Goal: Check status: Check status

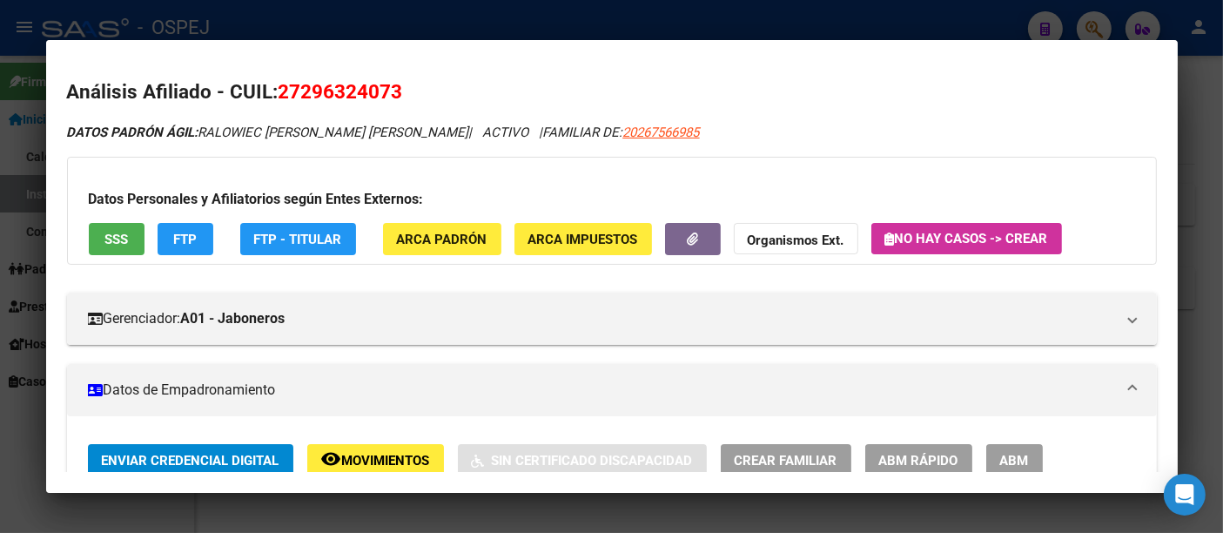
click at [526, 30] on div at bounding box center [611, 266] width 1223 height 533
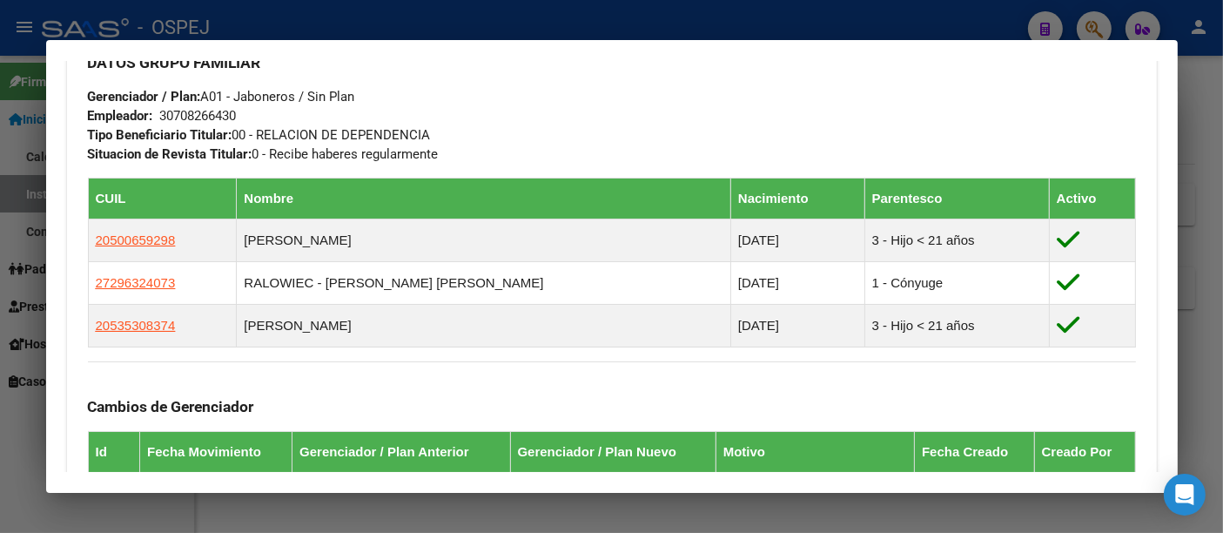
click at [394, 18] on div at bounding box center [611, 266] width 1223 height 533
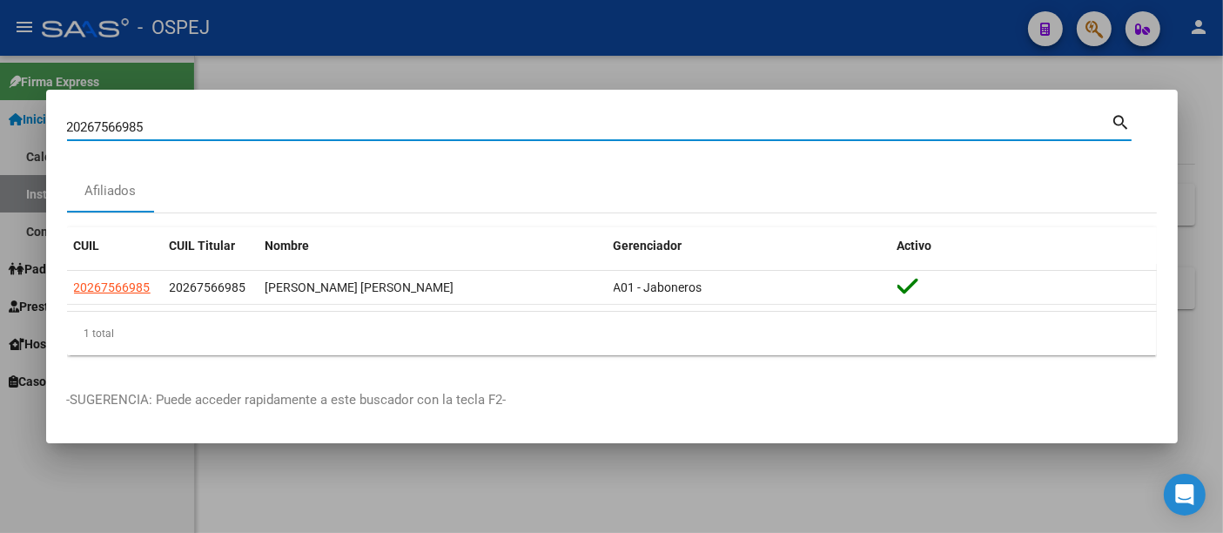
click at [234, 124] on input "20267566985" at bounding box center [589, 127] width 1045 height 16
type input "2"
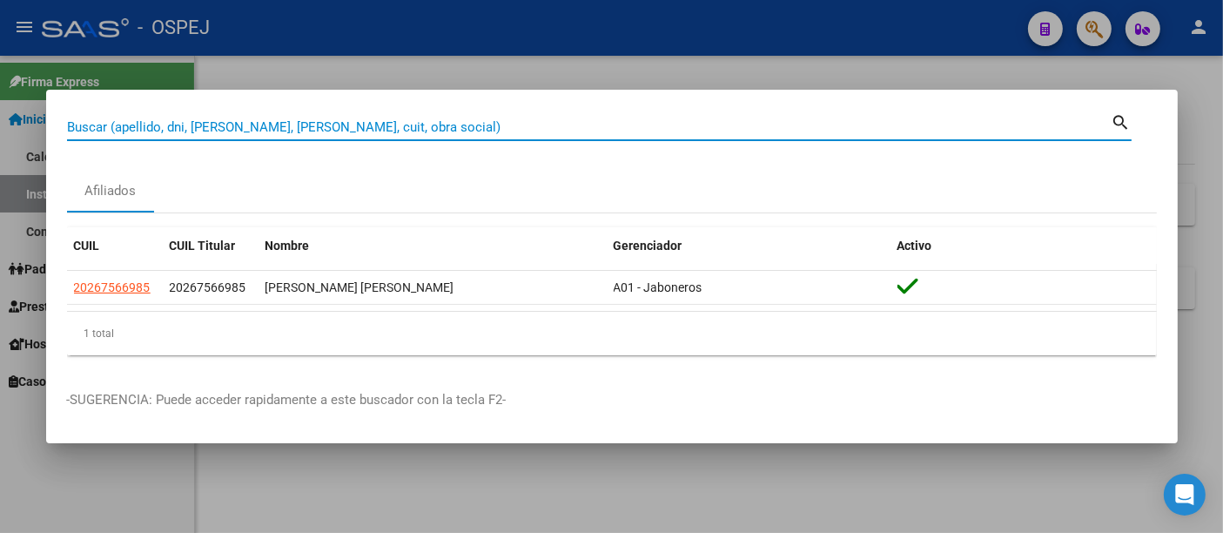
paste input "30350645"
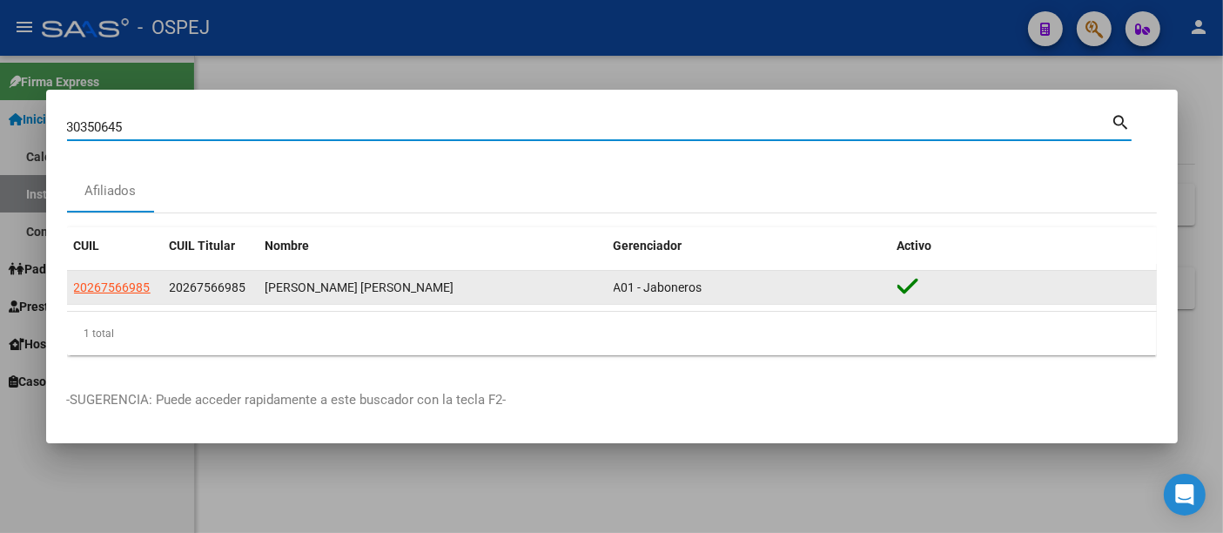
type input "30350645"
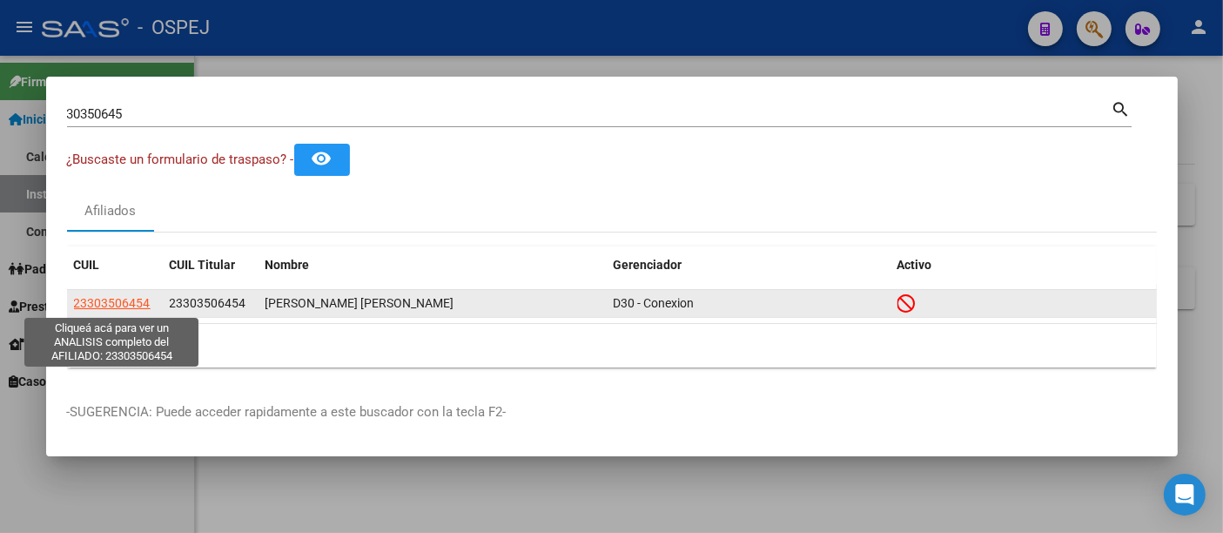
click at [130, 306] on span "23303506454" at bounding box center [112, 303] width 77 height 14
type textarea "23303506454"
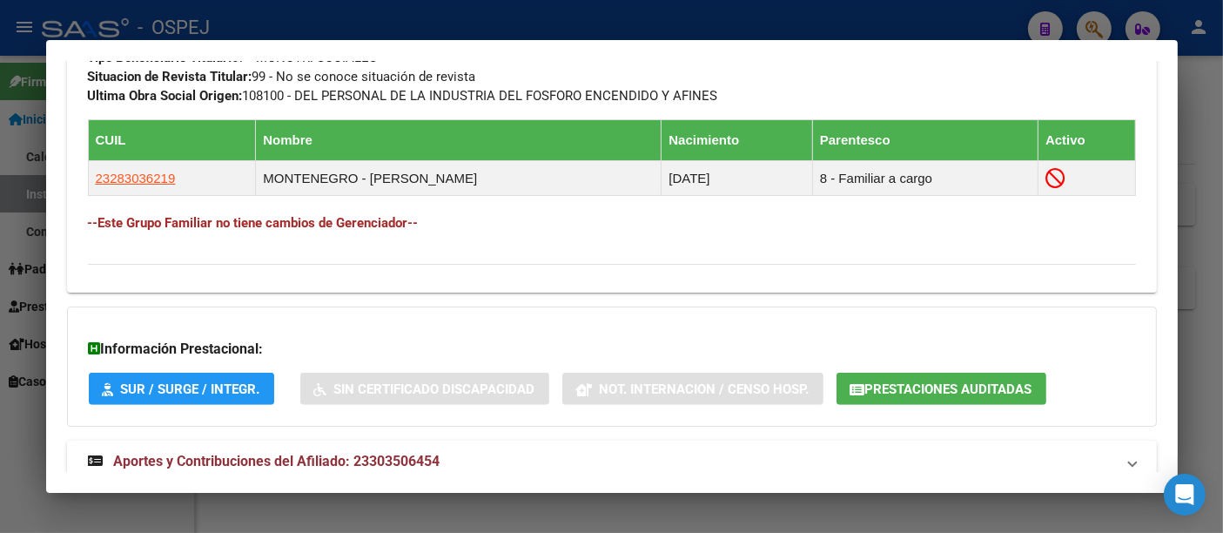
scroll to position [1019, 0]
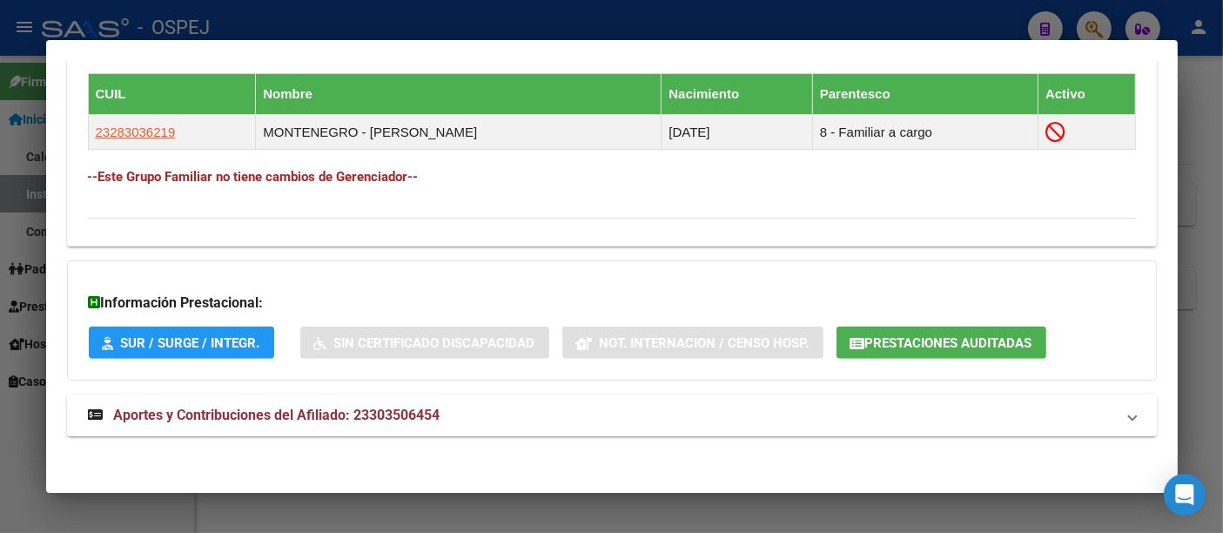
click at [374, 405] on strong "Aportes y Contribuciones del Afiliado: 23303506454" at bounding box center [264, 415] width 353 height 21
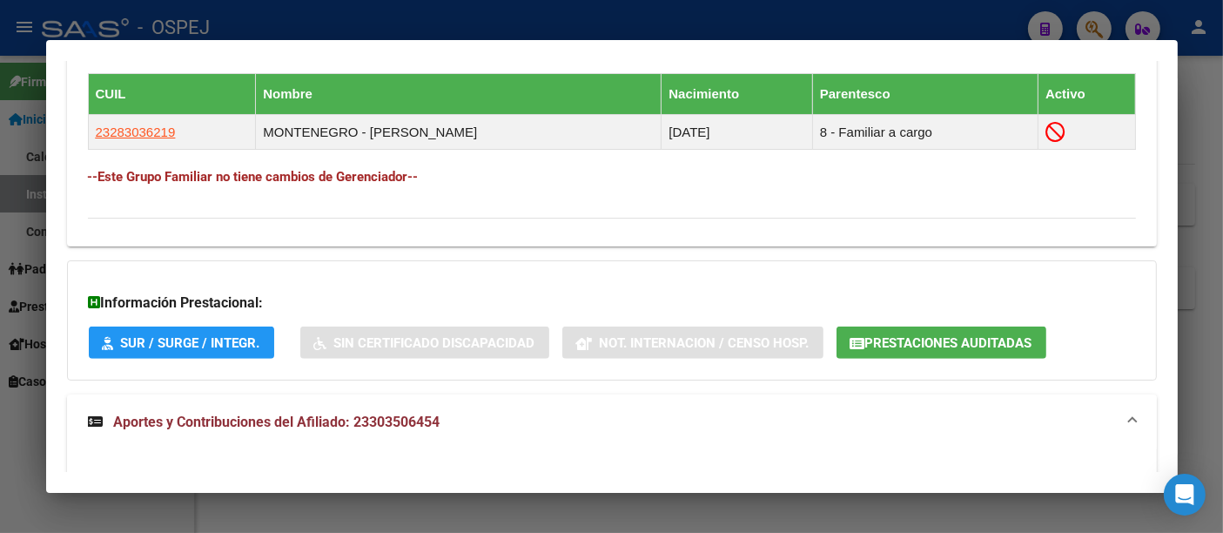
click at [419, 416] on span "Aportes y Contribuciones del Afiliado: 23303506454" at bounding box center [277, 421] width 326 height 17
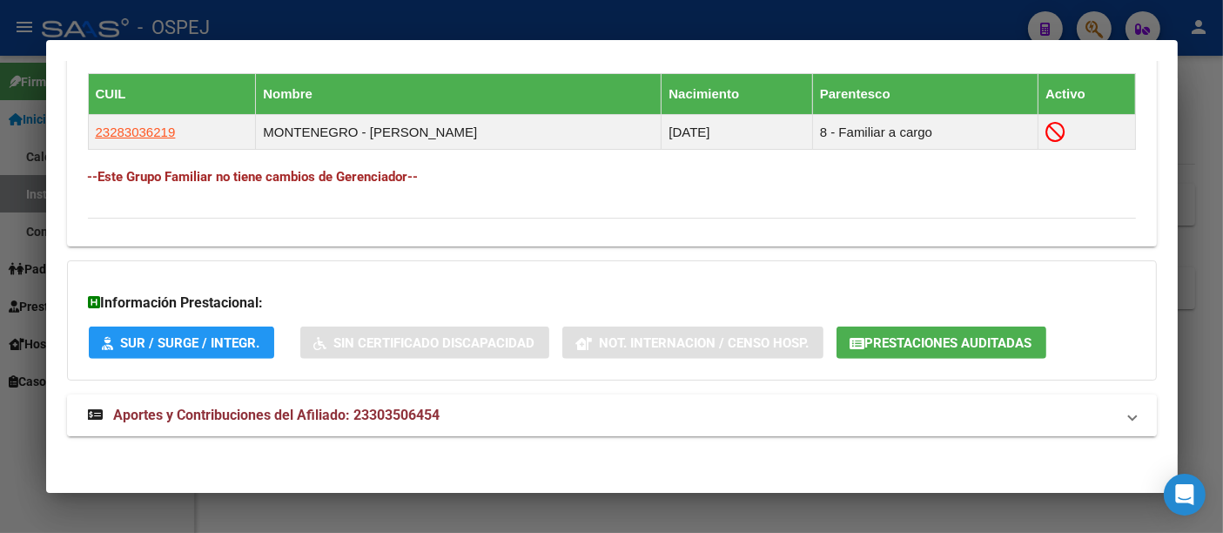
click at [419, 416] on span "Aportes y Contribuciones del Afiliado: 23303506454" at bounding box center [277, 414] width 326 height 17
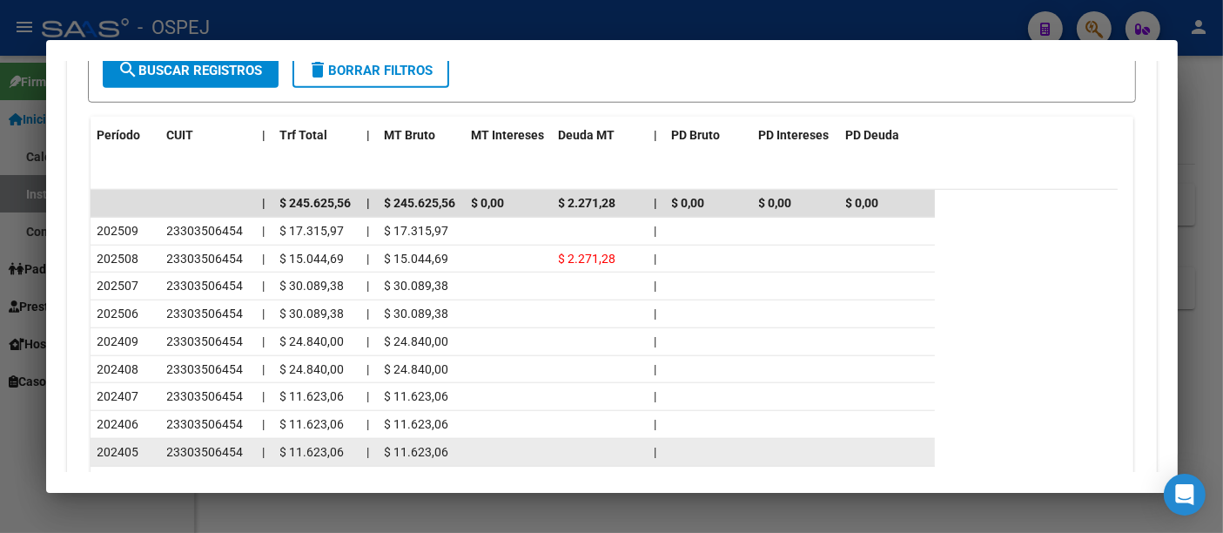
scroll to position [1696, 0]
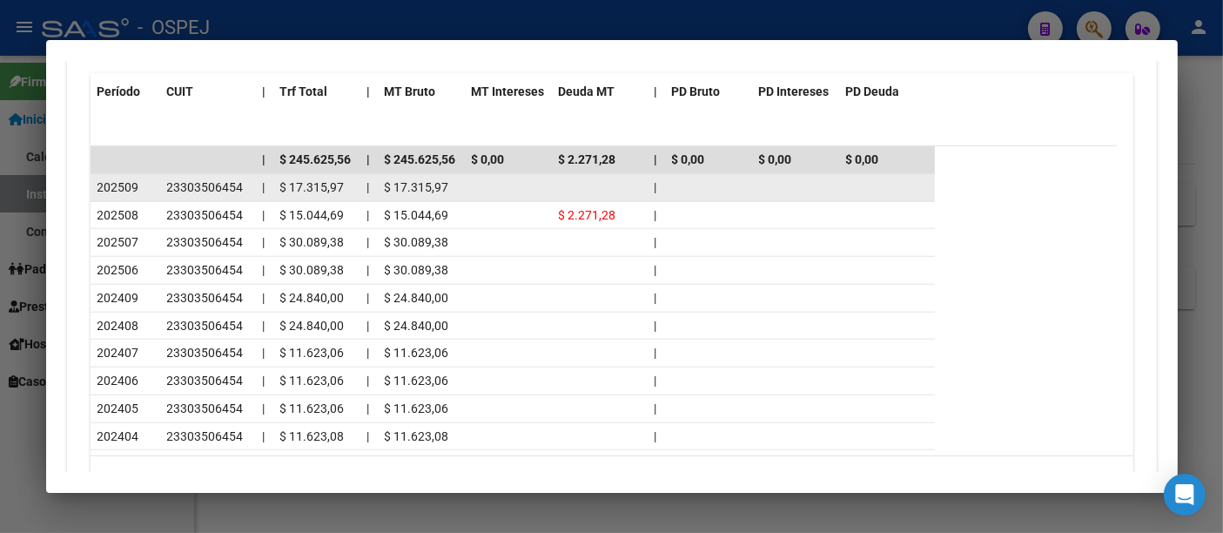
click at [206, 180] on span "23303506454" at bounding box center [205, 187] width 77 height 14
copy span "23303506454"
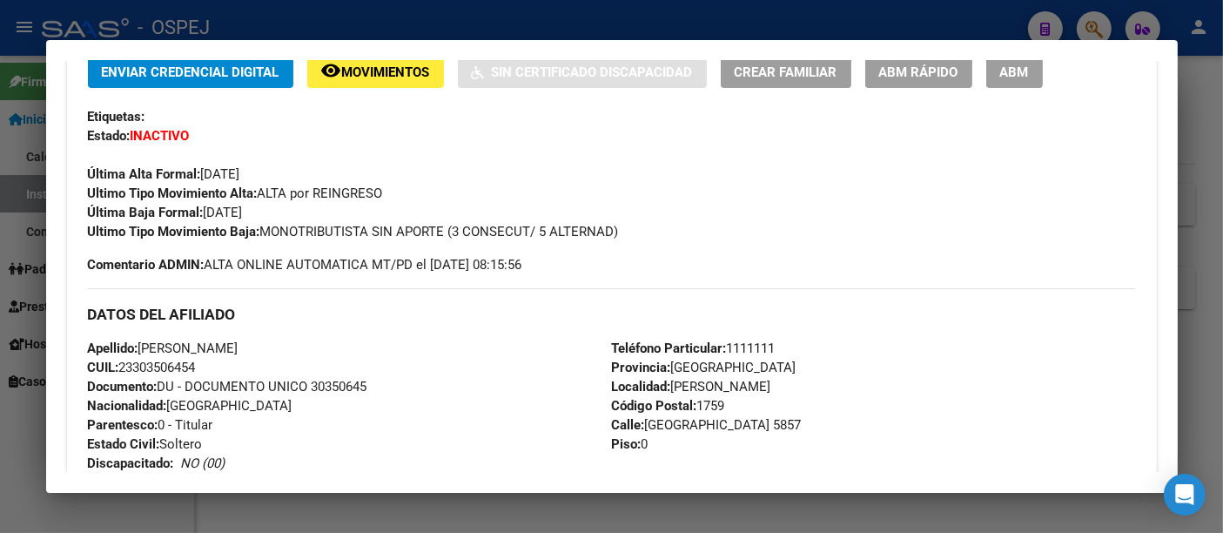
scroll to position [483, 0]
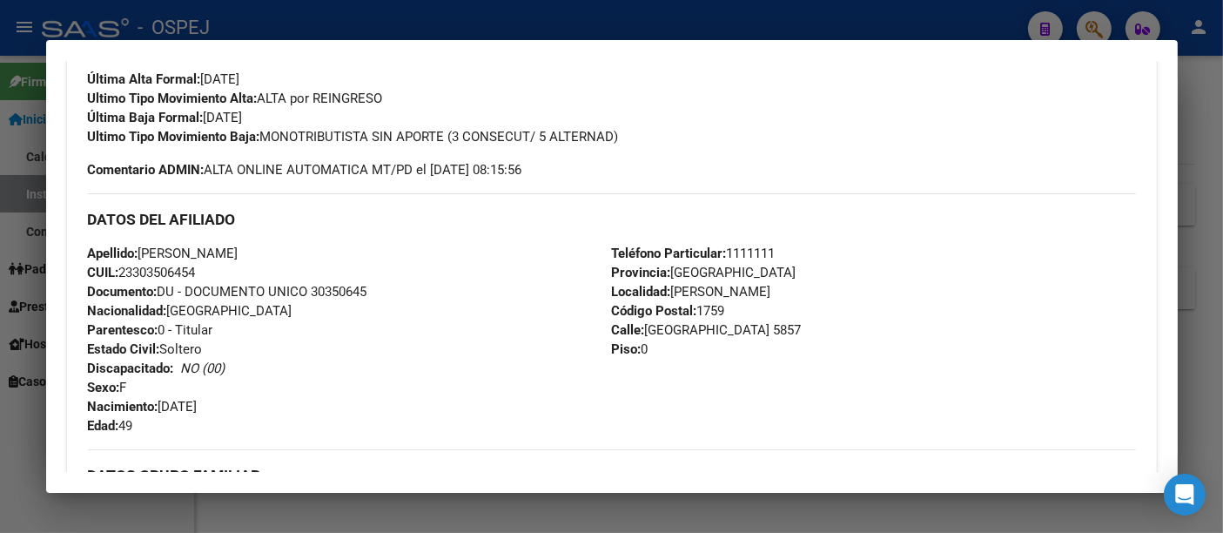
drag, startPoint x: 141, startPoint y: 251, endPoint x: 212, endPoint y: 265, distance: 71.9
click at [212, 265] on div "Apellido: [PERSON_NAME]: 23303506454 Documento: DU - DOCUMENTO UNICO 30350645 N…" at bounding box center [350, 339] width 524 height 191
copy div "[PERSON_NAME] CUIL: 23303506454"
click at [495, 9] on div at bounding box center [611, 266] width 1223 height 533
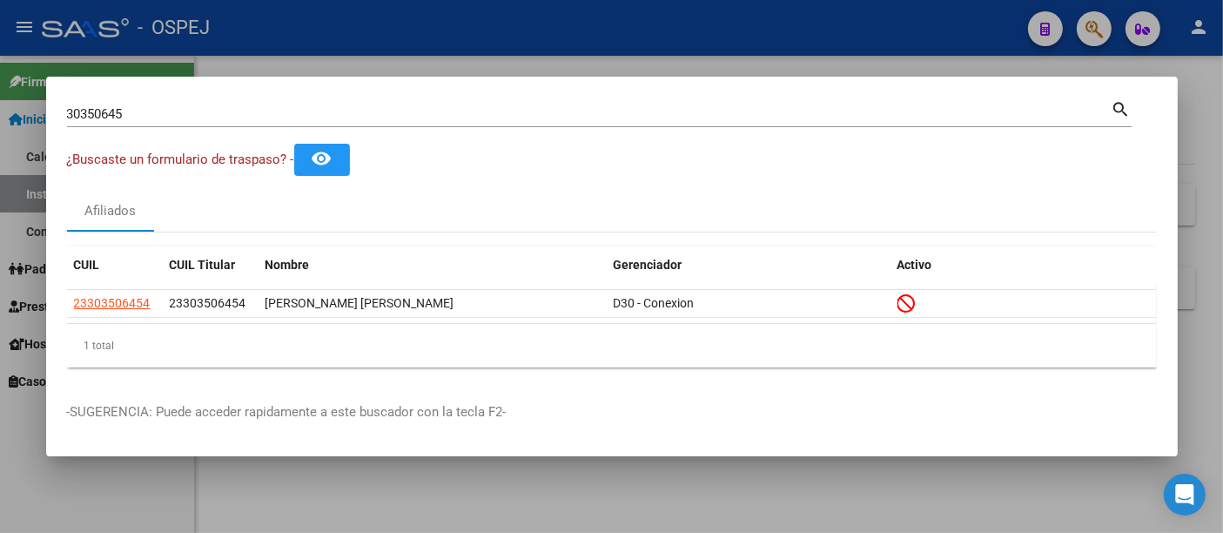
click at [351, 119] on input "30350645" at bounding box center [589, 114] width 1045 height 16
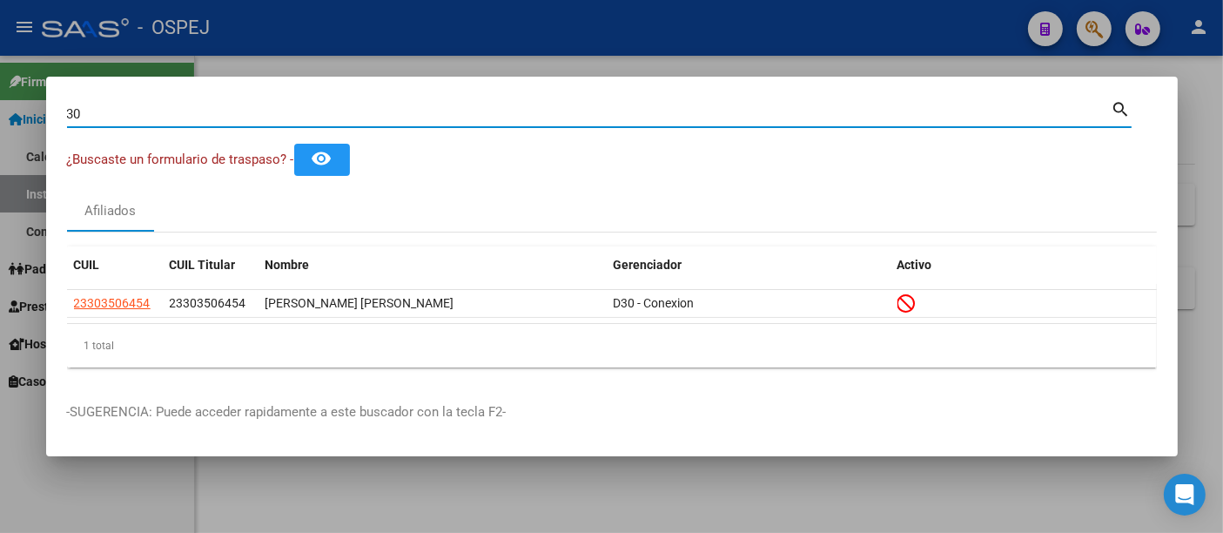
type input "3"
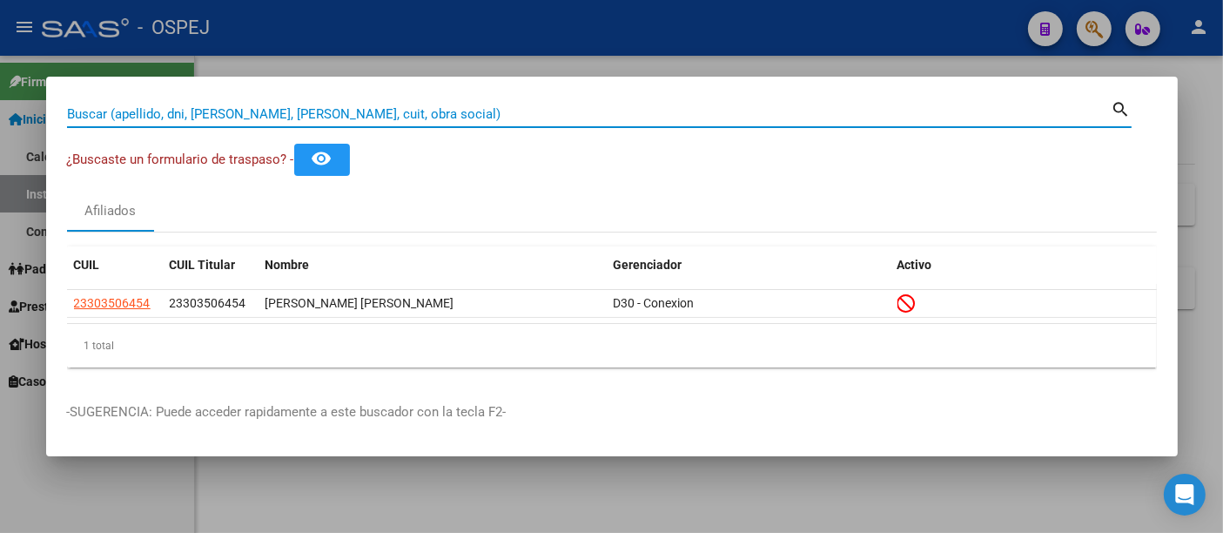
paste input "27389865821"
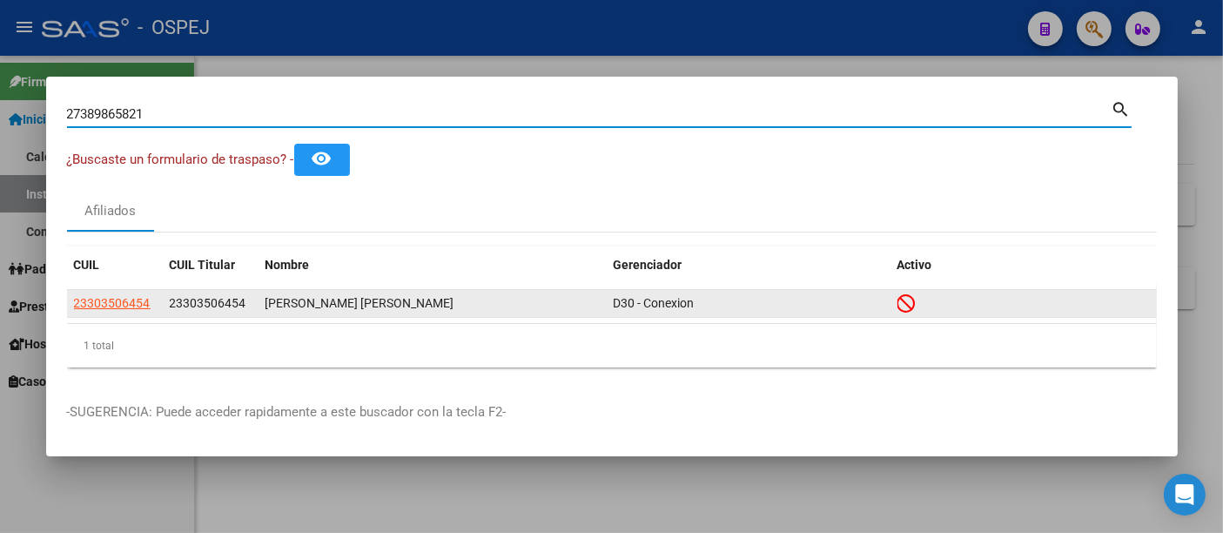
type input "27389865821"
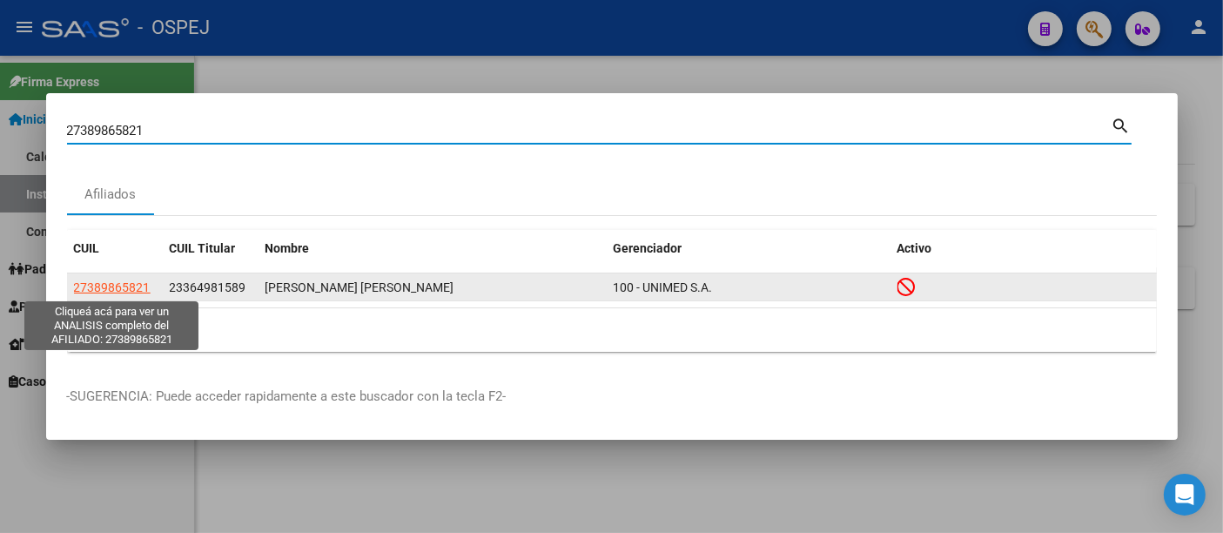
click at [117, 284] on span "27389865821" at bounding box center [112, 287] width 77 height 14
type textarea "27389865821"
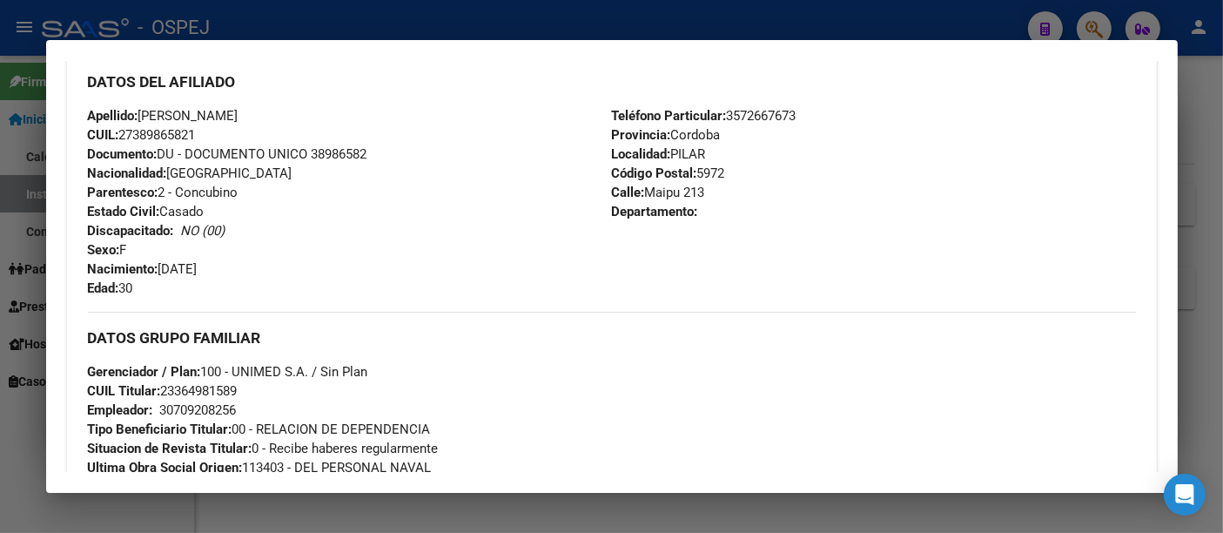
scroll to position [676, 0]
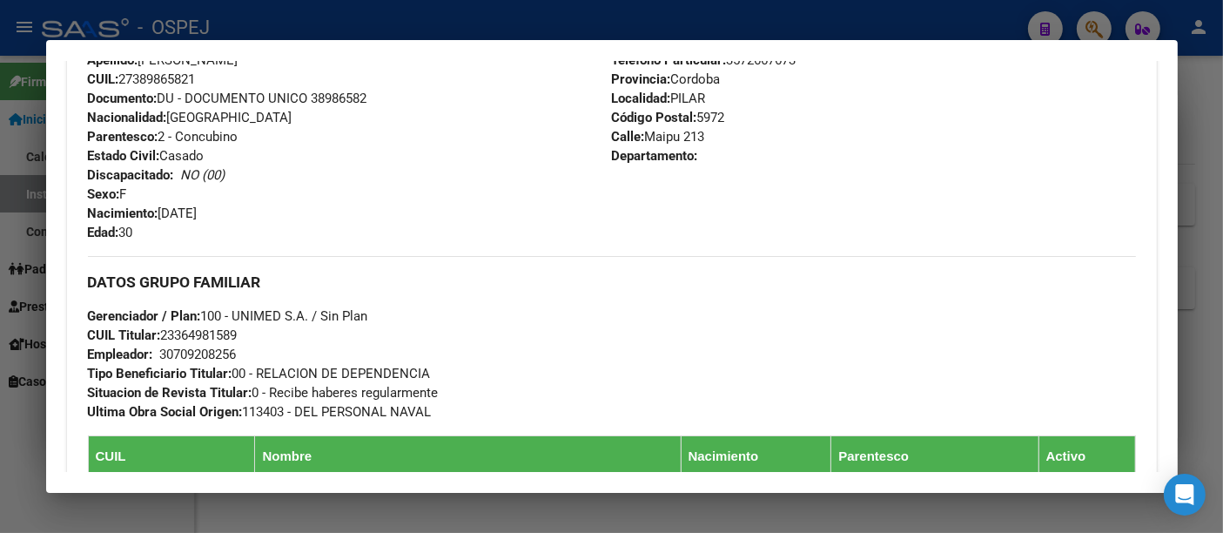
click at [431, 16] on div at bounding box center [611, 266] width 1223 height 533
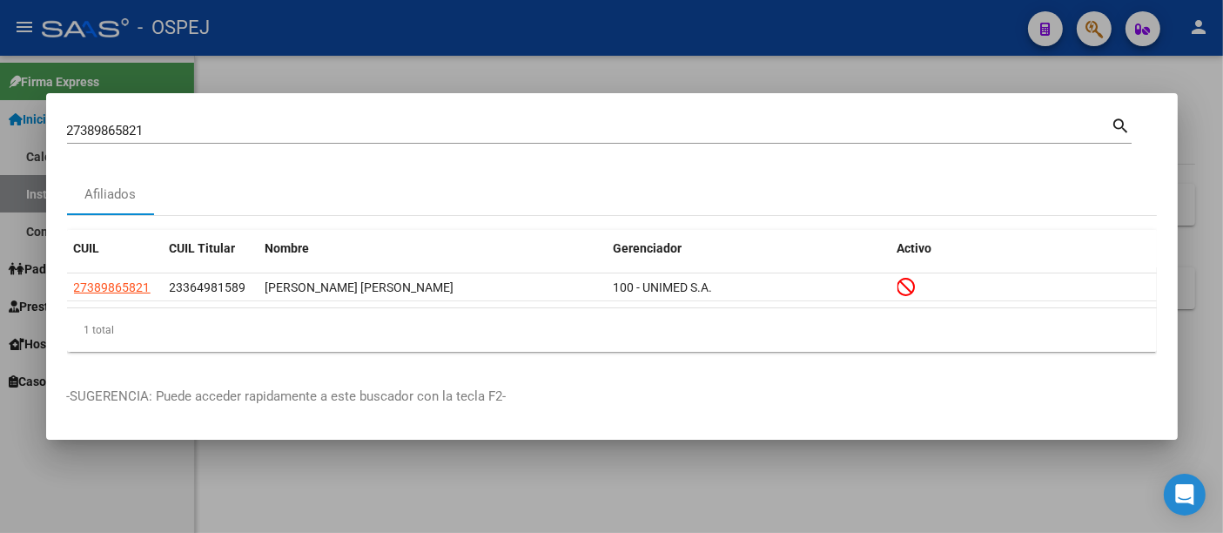
click at [217, 134] on input "27389865821" at bounding box center [589, 131] width 1045 height 16
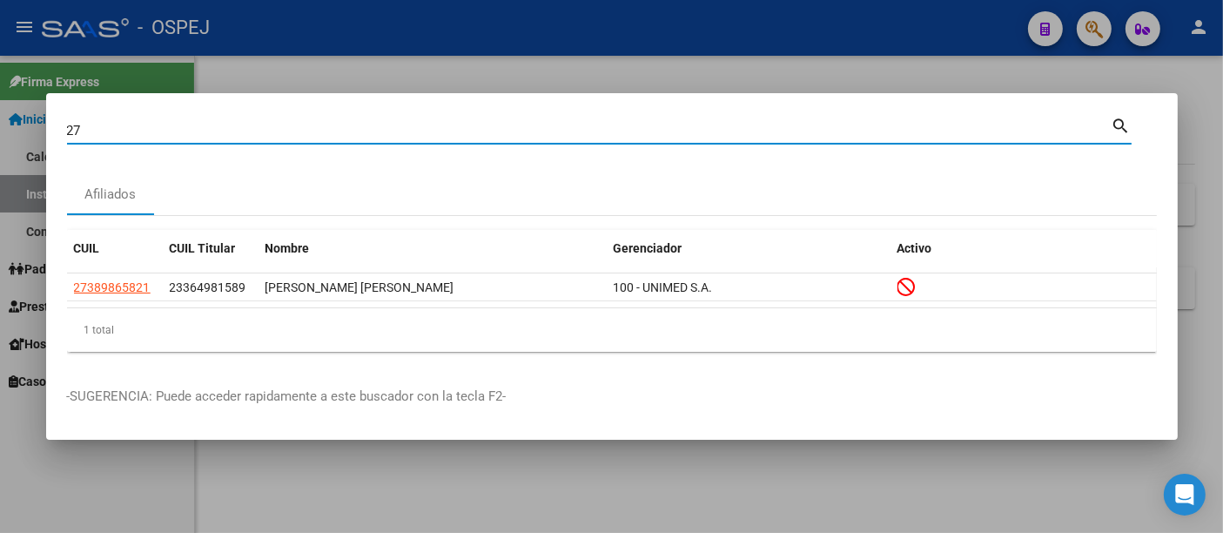
type input "2"
paste input "20-27634546-0"
type input "20276345460"
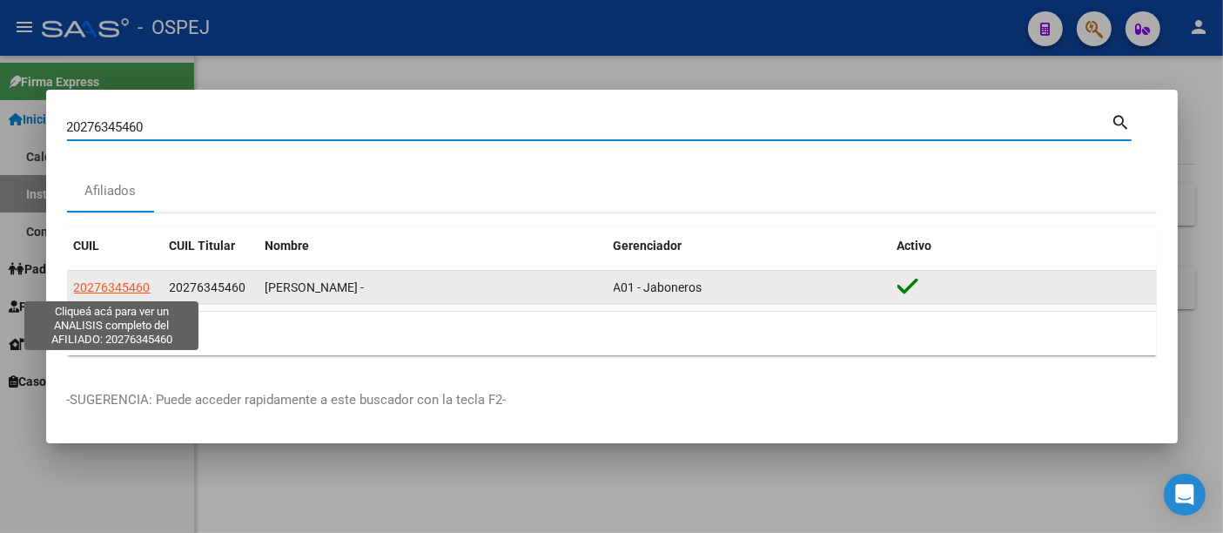
click at [115, 290] on span "20276345460" at bounding box center [112, 287] width 77 height 14
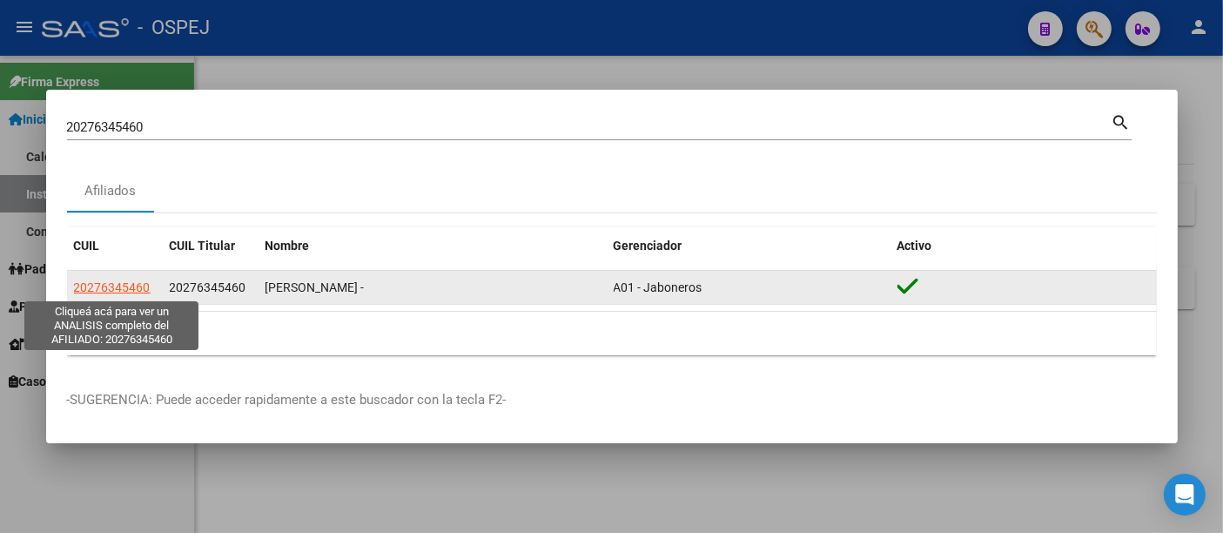
type textarea "20276345460"
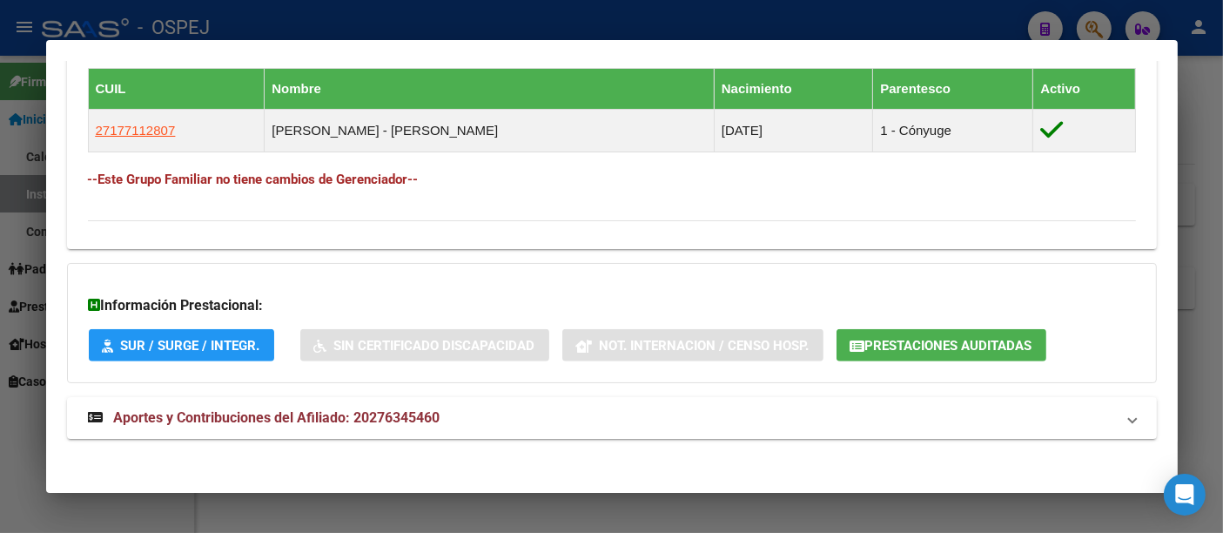
scroll to position [970, 0]
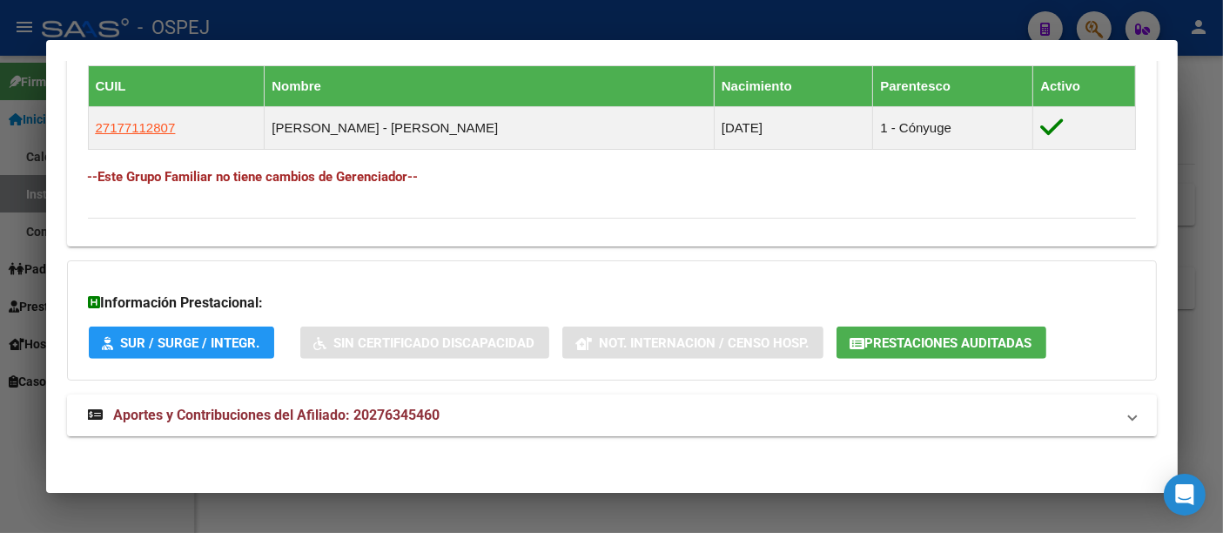
click at [398, 411] on span "Aportes y Contribuciones del Afiliado: 20276345460" at bounding box center [277, 414] width 326 height 17
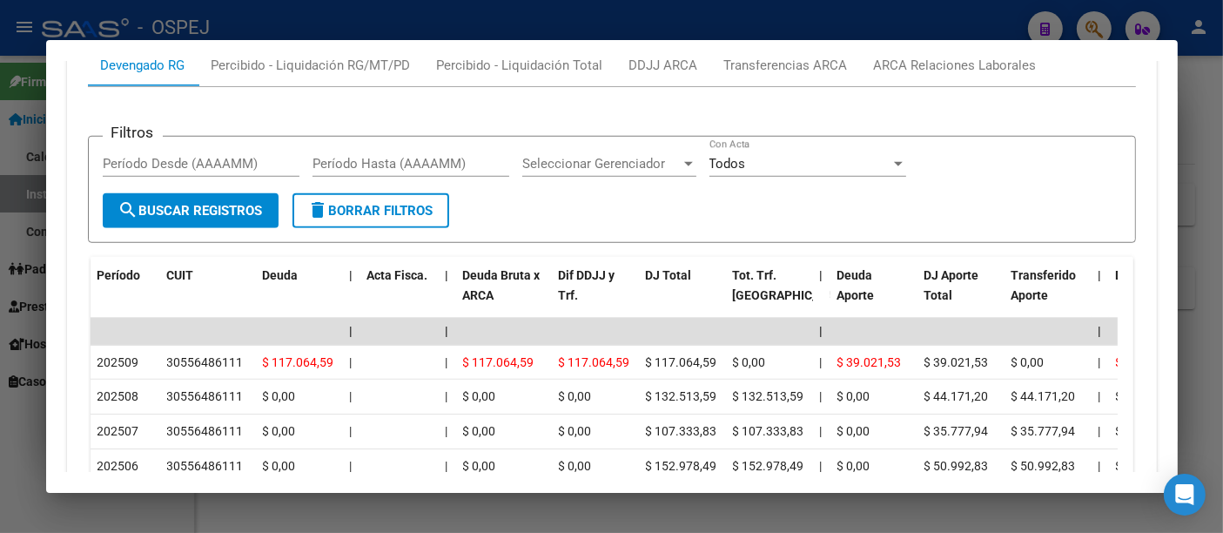
scroll to position [1501, 0]
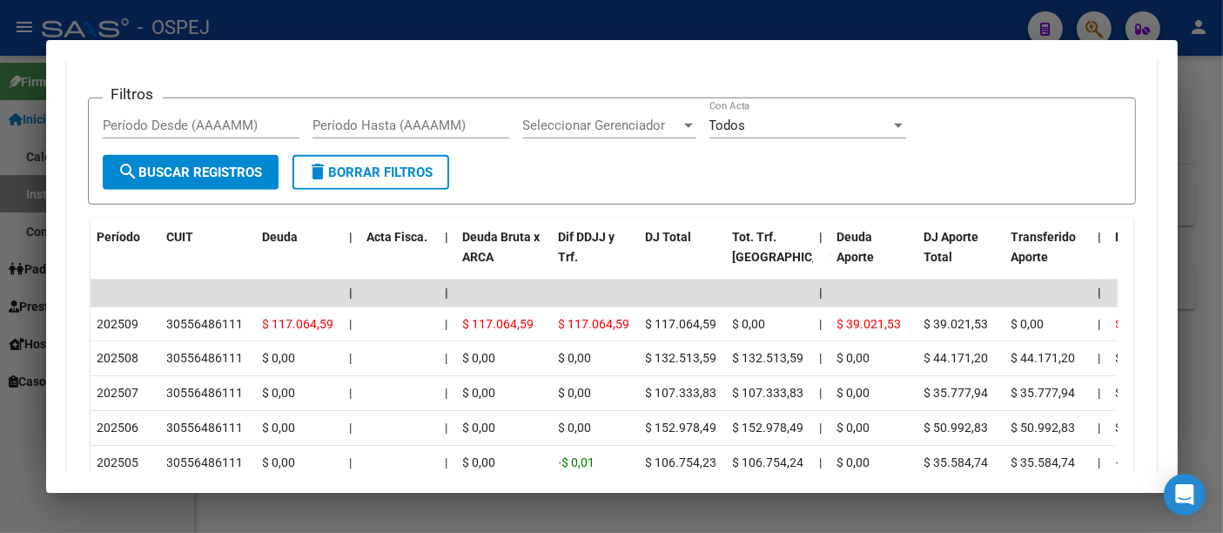
click at [510, 10] on div at bounding box center [611, 266] width 1223 height 533
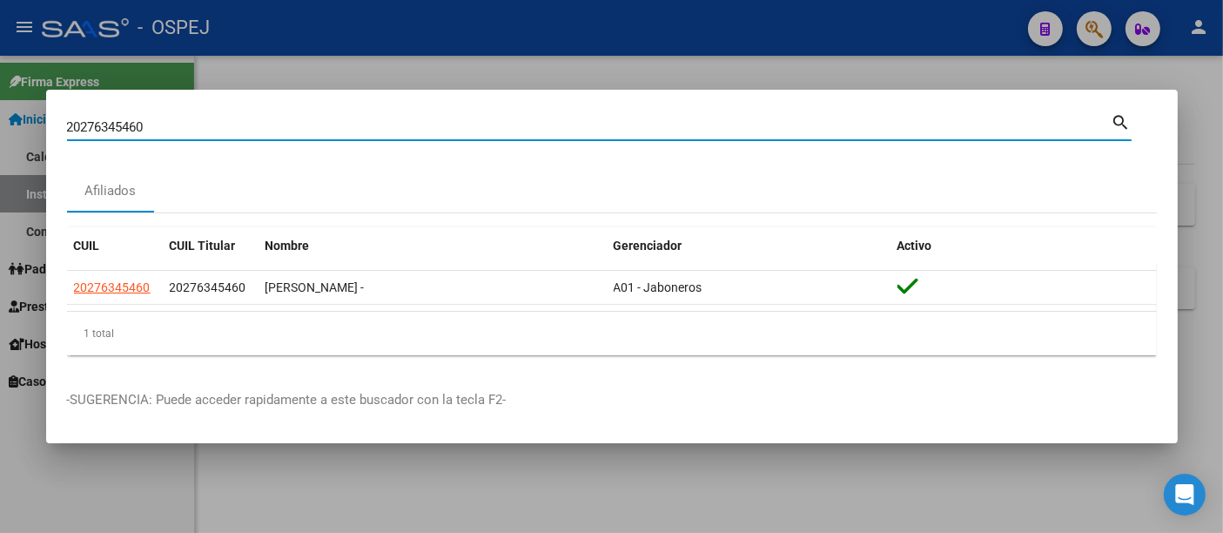
click at [329, 126] on input "20276345460" at bounding box center [589, 127] width 1045 height 16
type input "2"
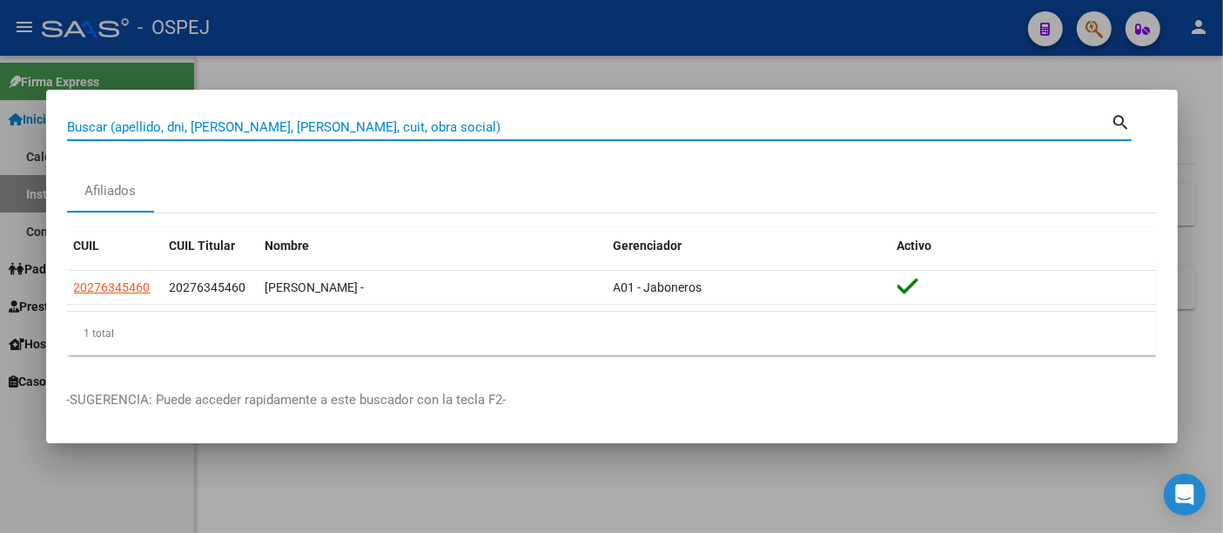
paste input "27-30067063-1"
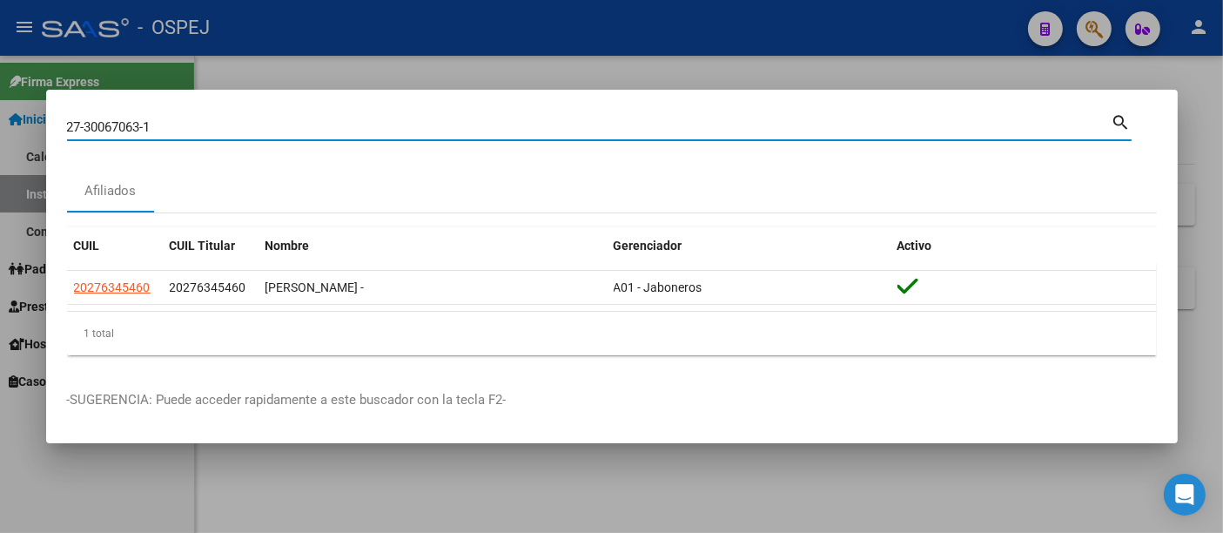
type input "27300670631"
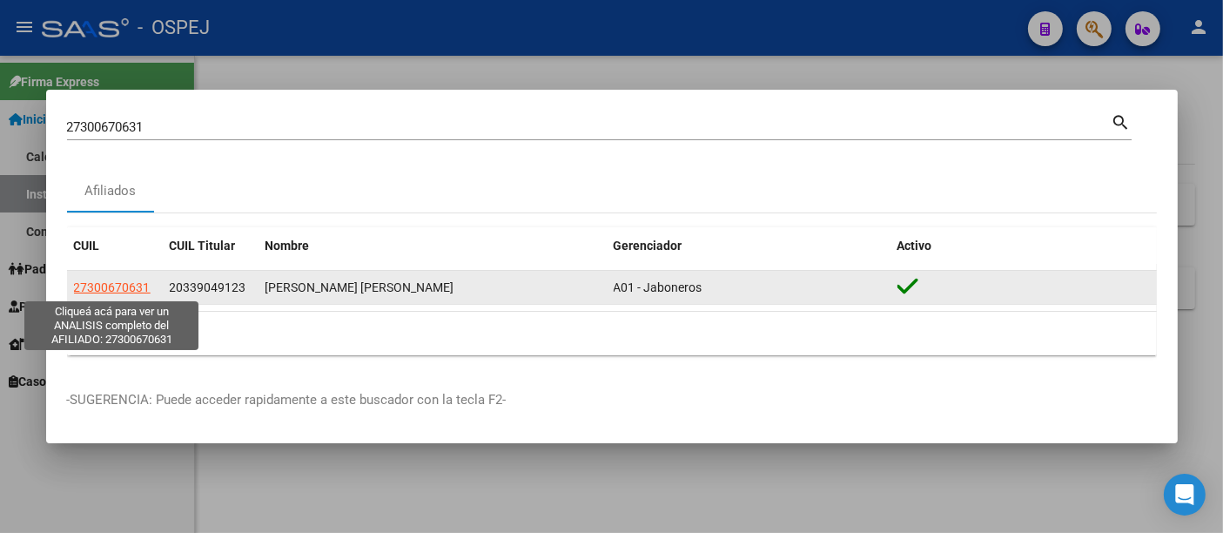
click at [95, 283] on span "27300670631" at bounding box center [112, 287] width 77 height 14
type textarea "27300670631"
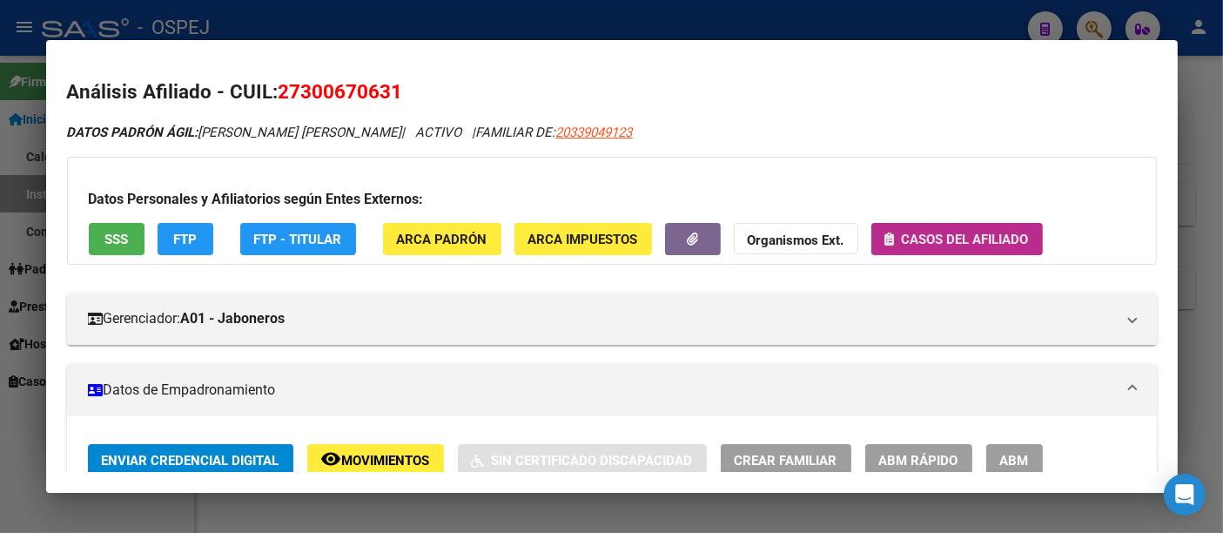
click at [937, 233] on span "Casos del afiliado" at bounding box center [965, 240] width 127 height 16
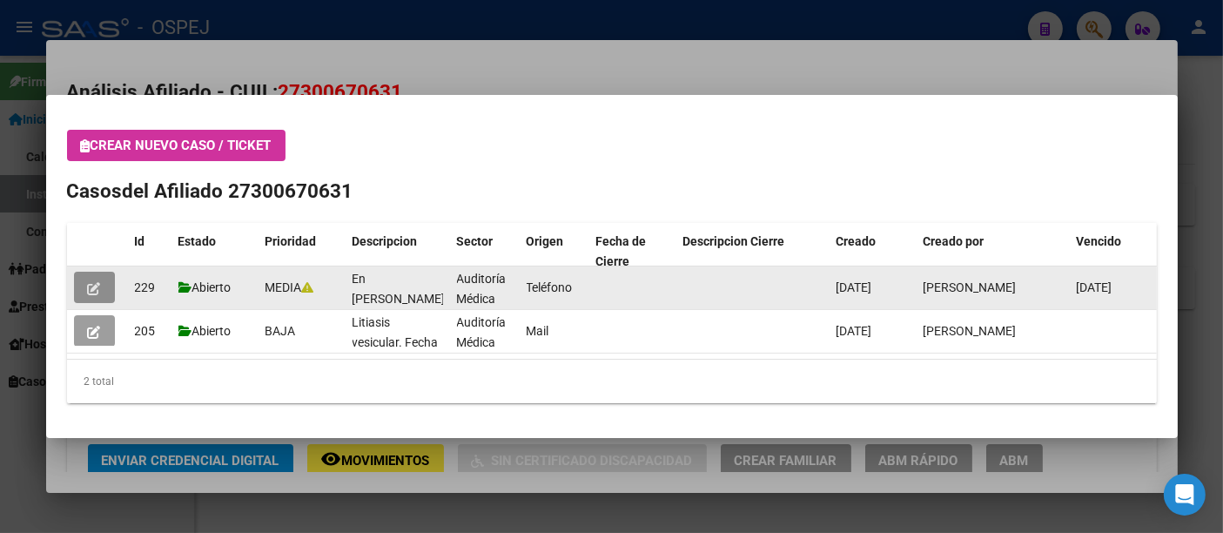
click at [97, 282] on icon "button" at bounding box center [94, 288] width 13 height 13
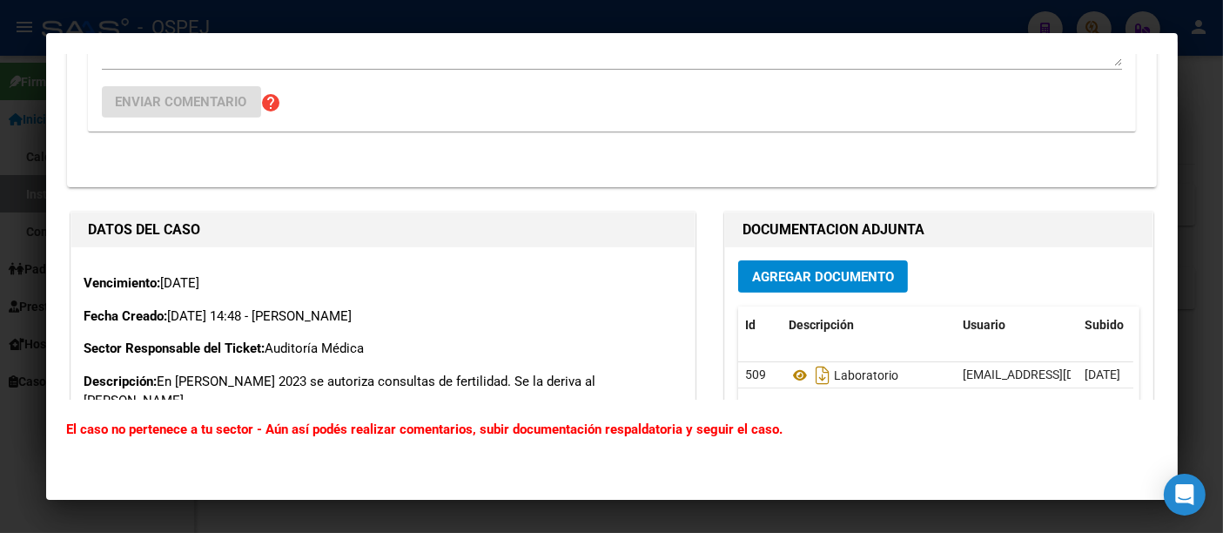
scroll to position [580, 0]
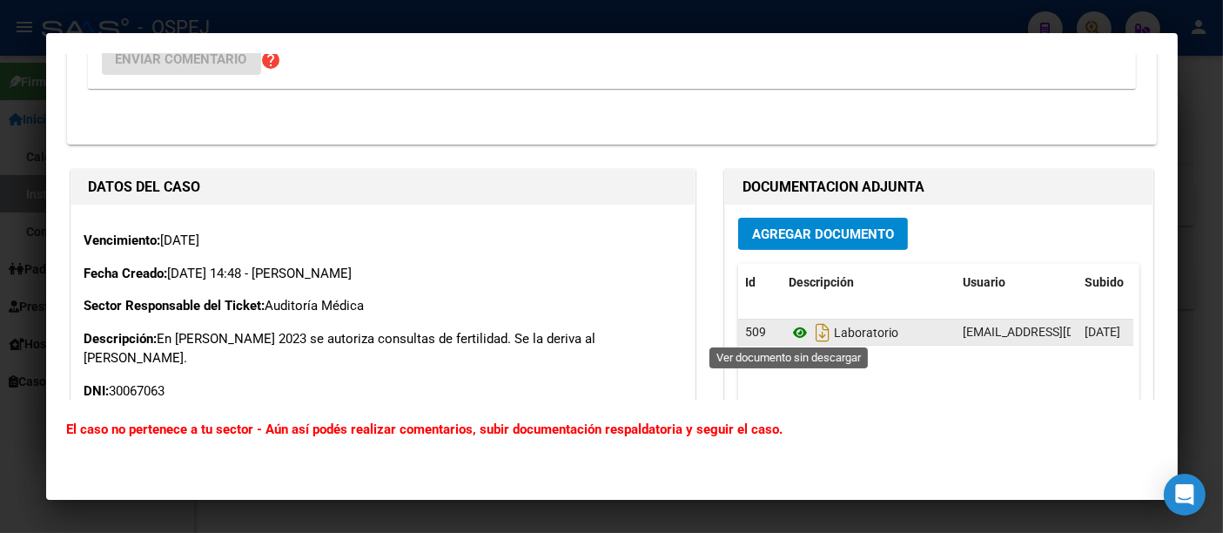
click at [790, 328] on icon at bounding box center [800, 332] width 23 height 21
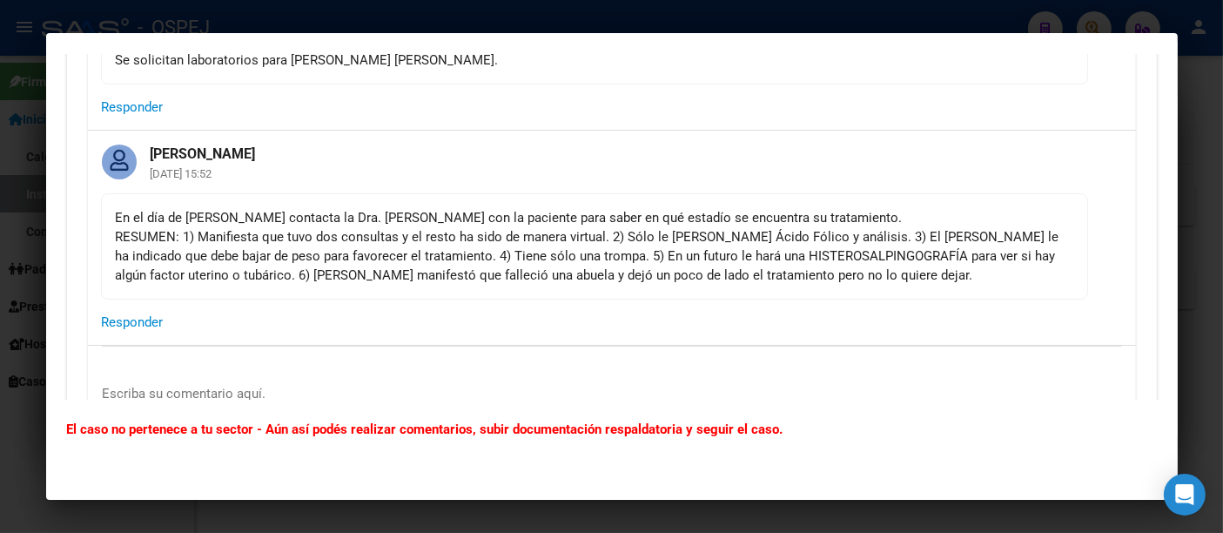
scroll to position [0, 0]
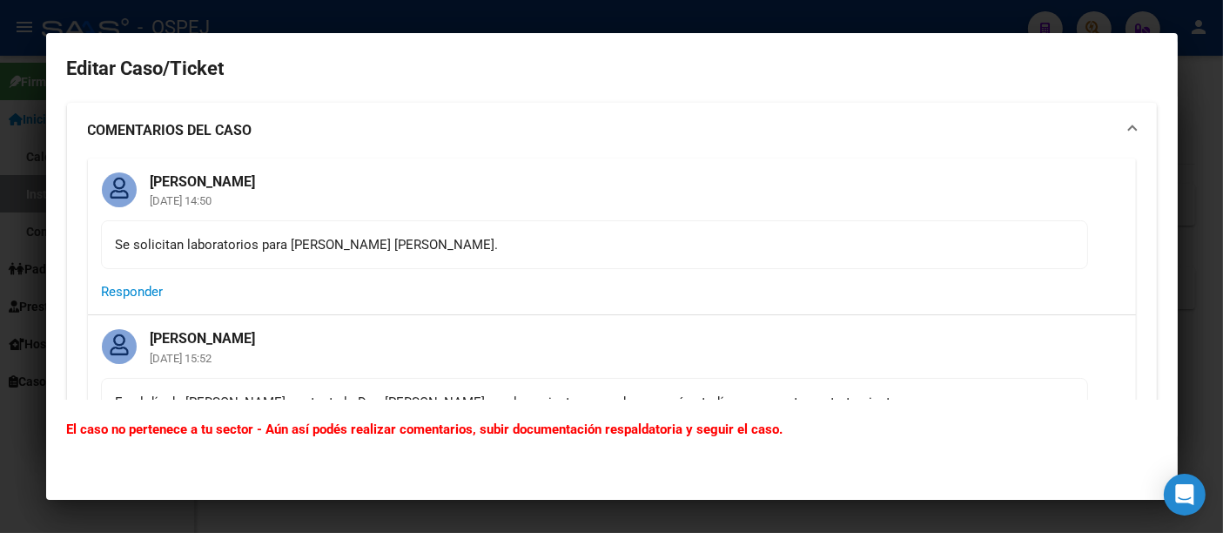
click at [418, 24] on div at bounding box center [611, 266] width 1223 height 533
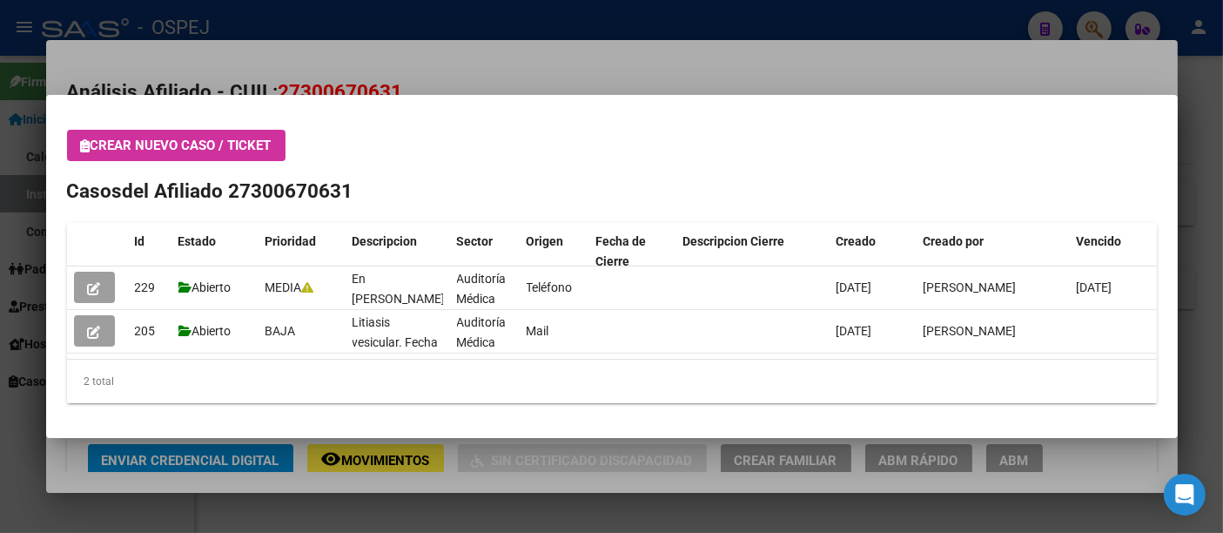
click at [494, 73] on div at bounding box center [611, 266] width 1223 height 533
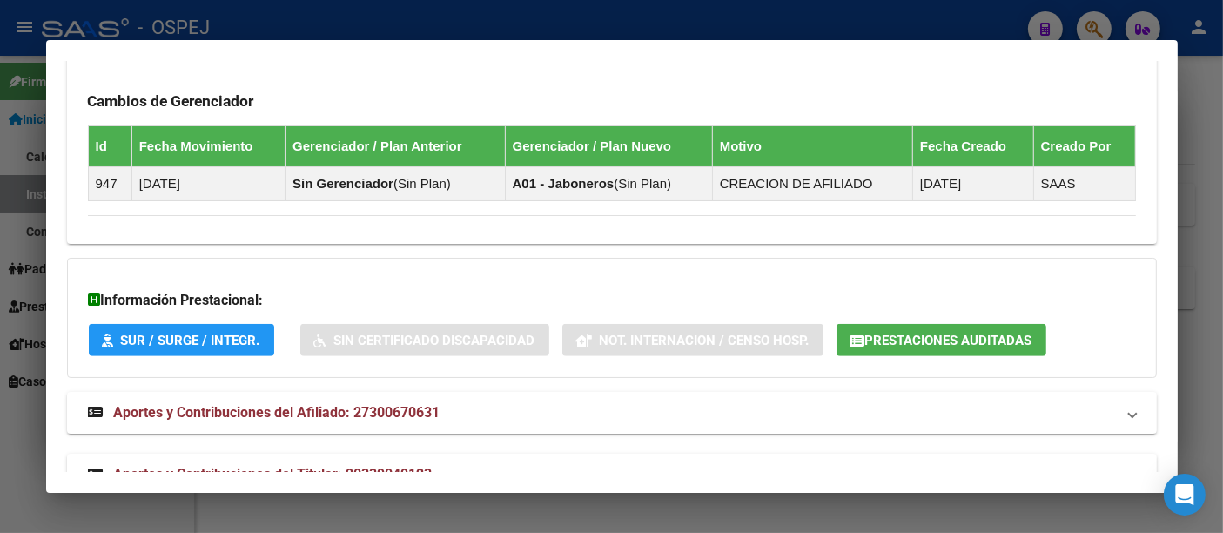
scroll to position [1064, 0]
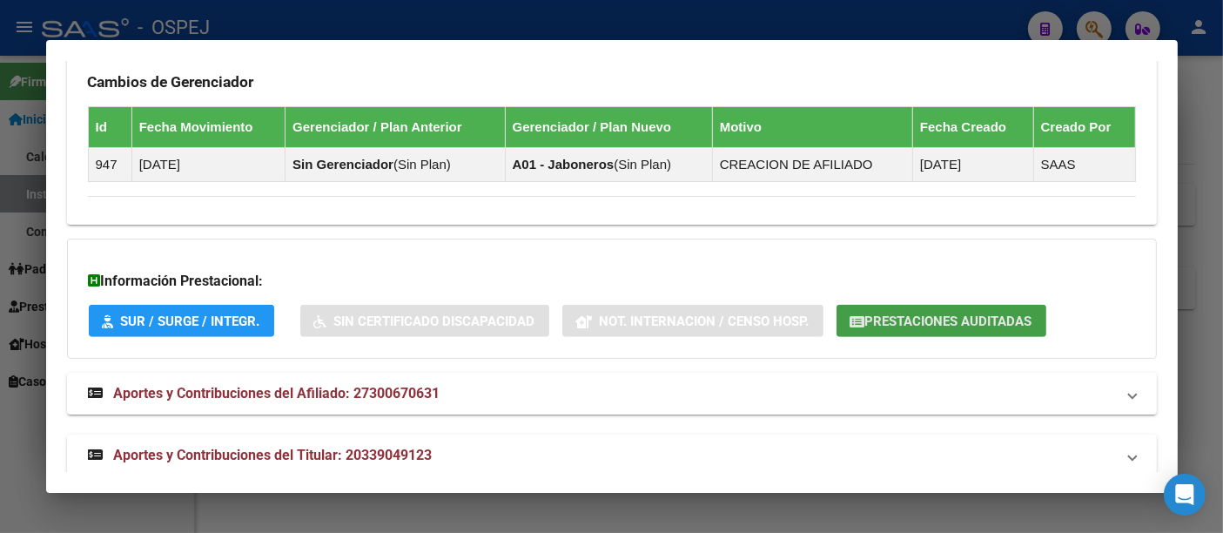
click at [909, 314] on span "Prestaciones Auditadas" at bounding box center [948, 321] width 167 height 16
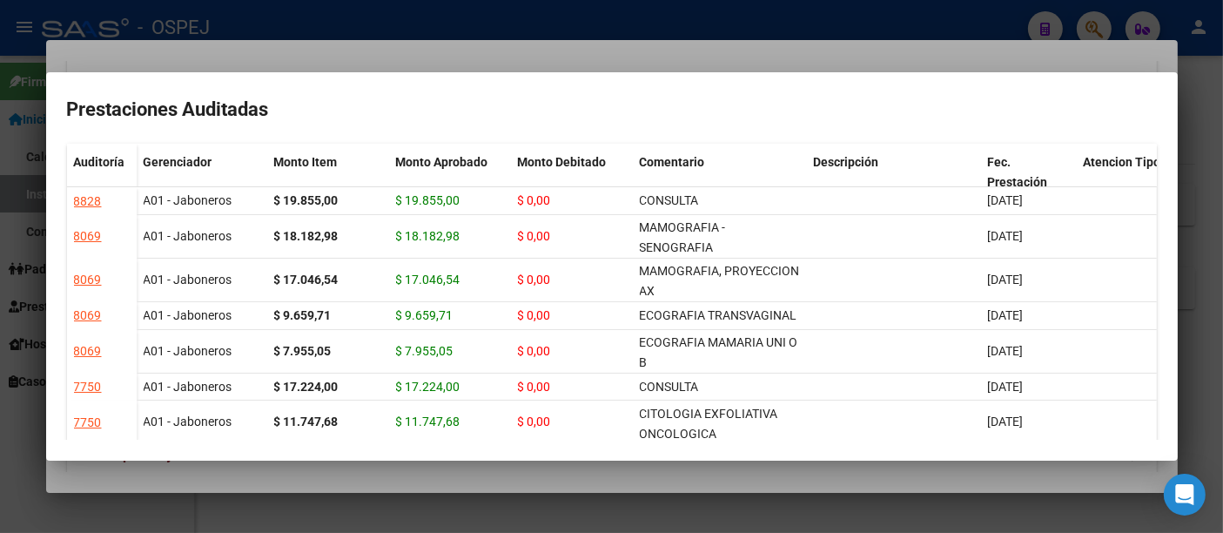
click at [489, 58] on div at bounding box center [611, 266] width 1223 height 533
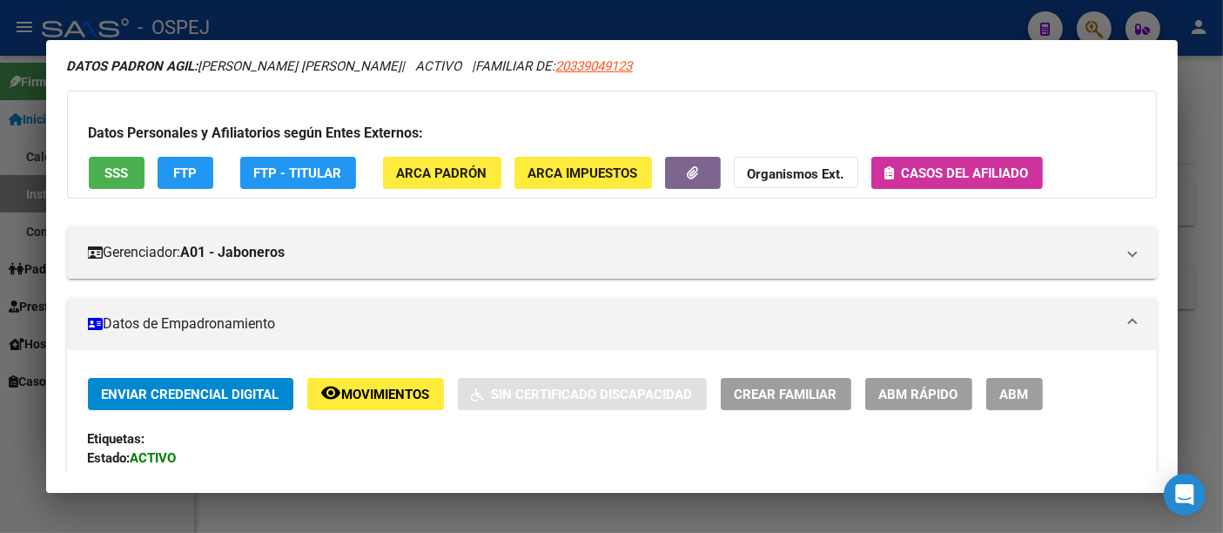
scroll to position [0, 0]
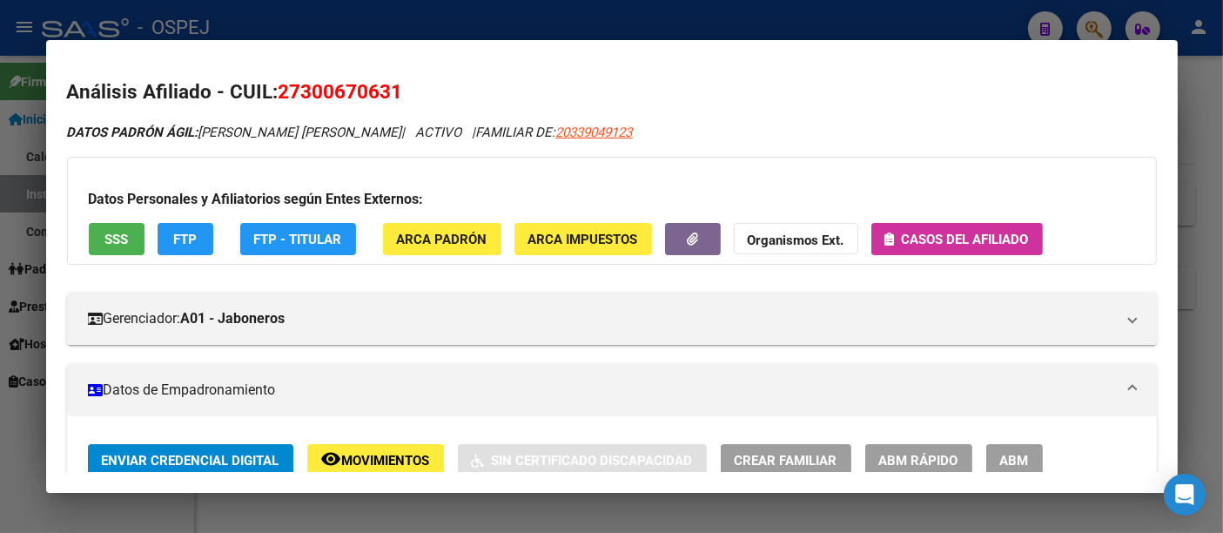
click at [698, 24] on div at bounding box center [611, 266] width 1223 height 533
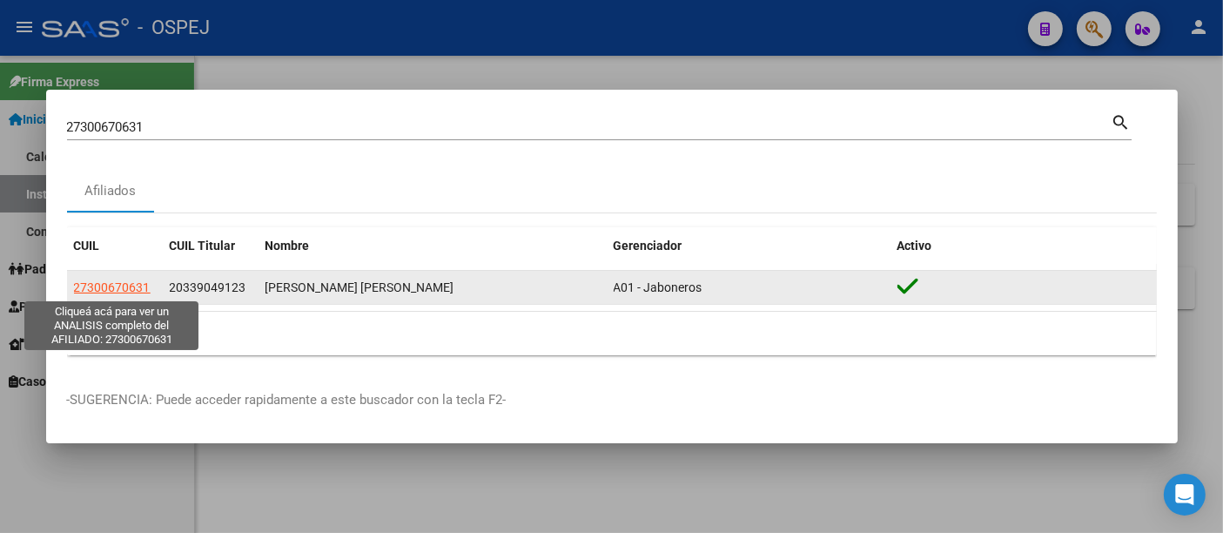
click at [124, 284] on span "27300670631" at bounding box center [112, 287] width 77 height 14
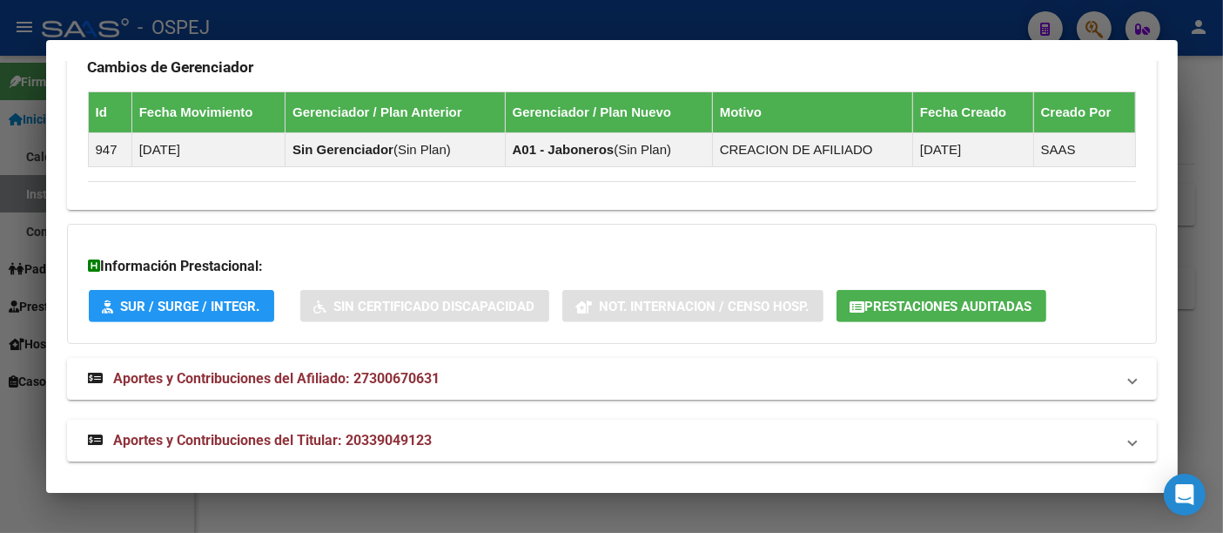
scroll to position [1083, 0]
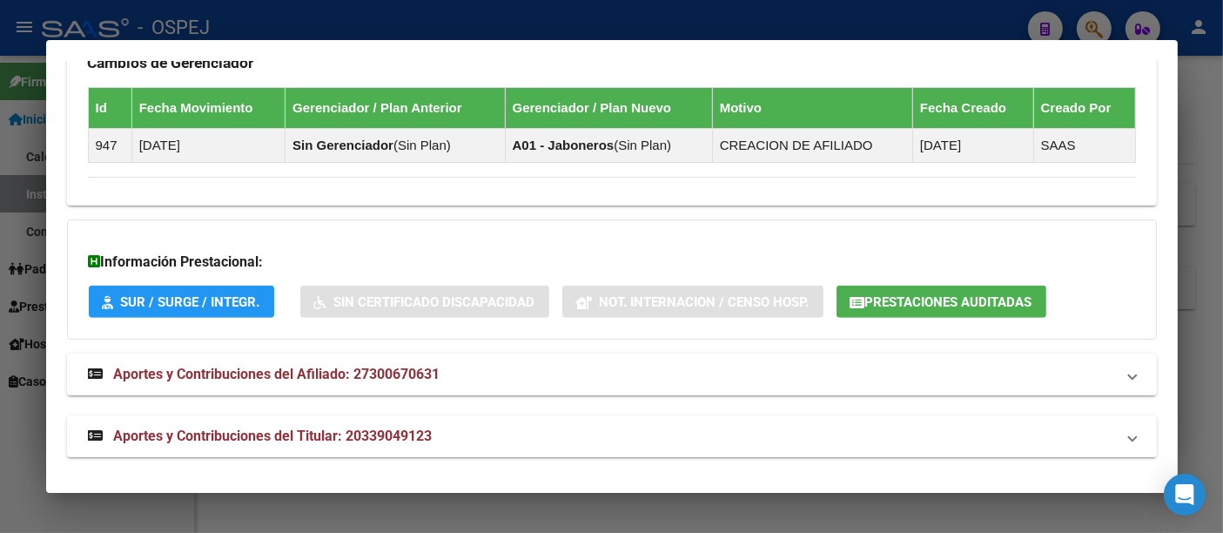
click at [967, 294] on span "Prestaciones Auditadas" at bounding box center [948, 302] width 167 height 16
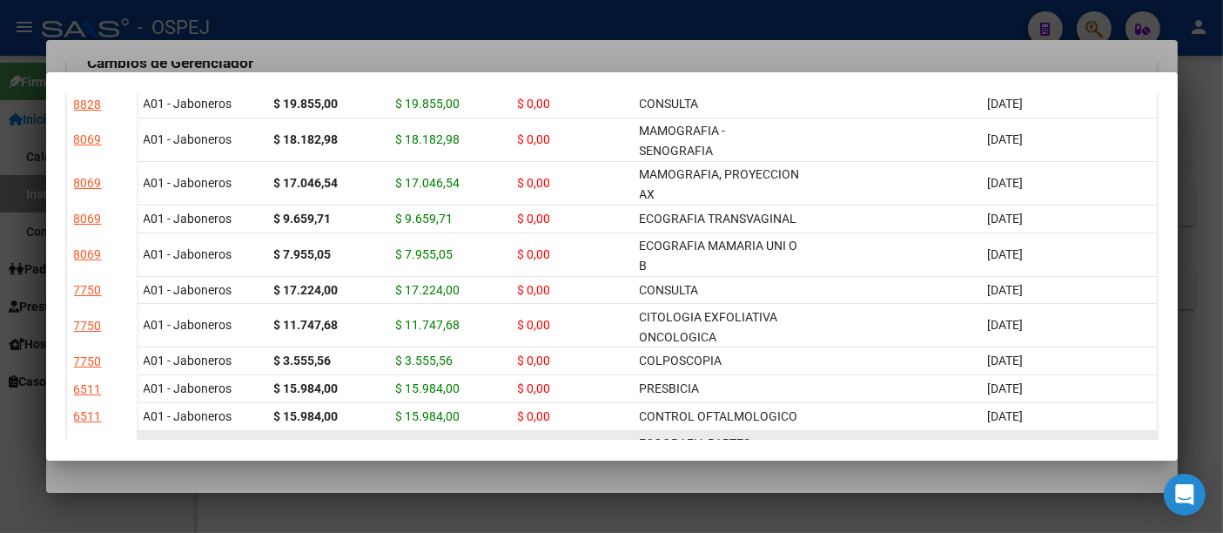
scroll to position [0, 0]
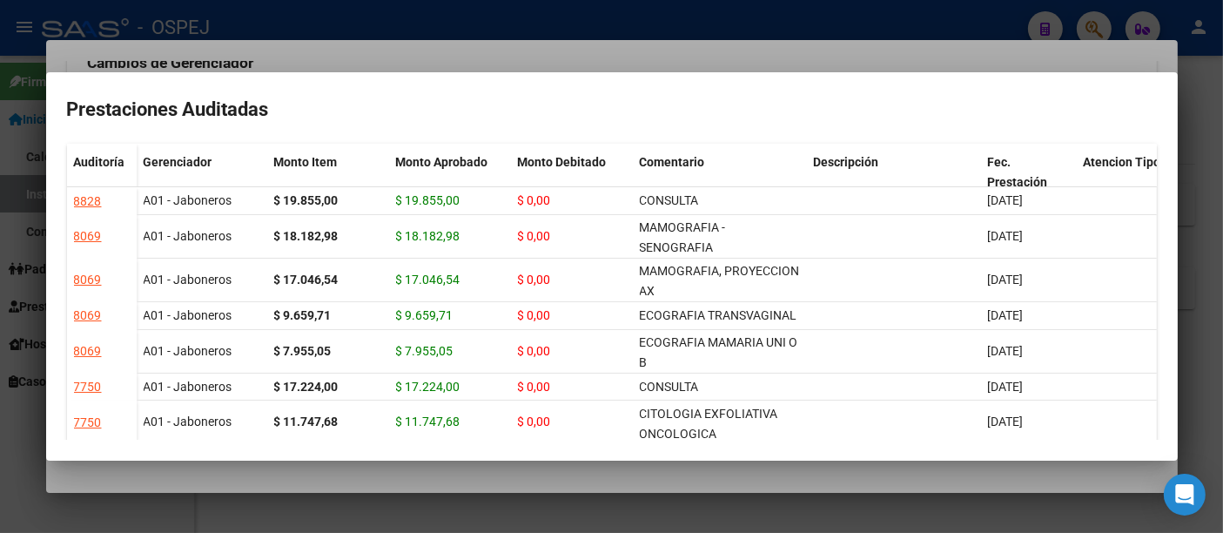
click at [329, 63] on div at bounding box center [611, 266] width 1223 height 533
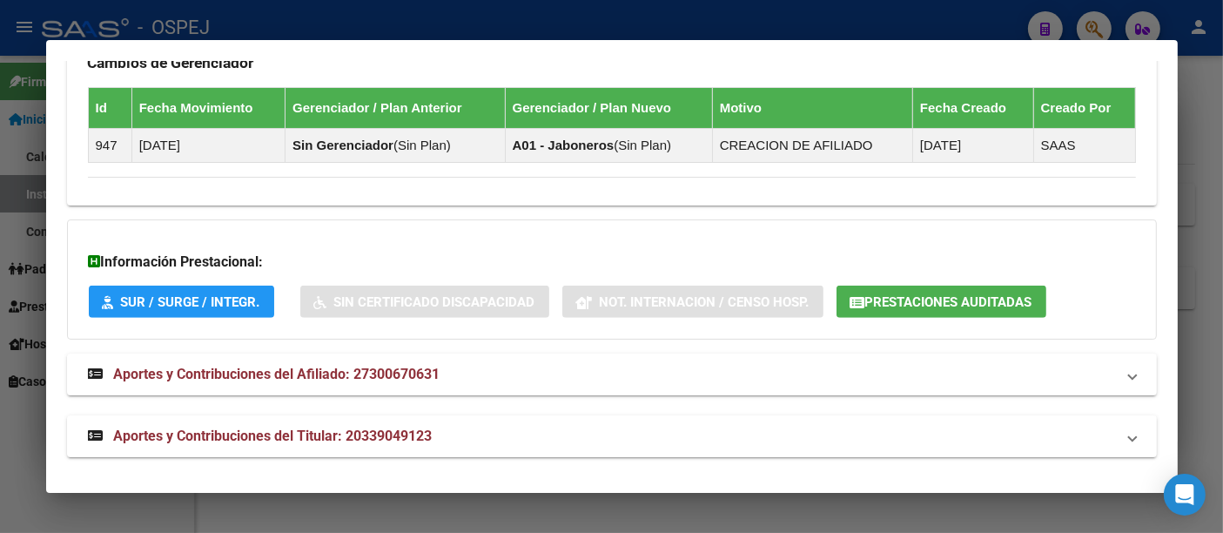
click at [354, 29] on div at bounding box center [611, 266] width 1223 height 533
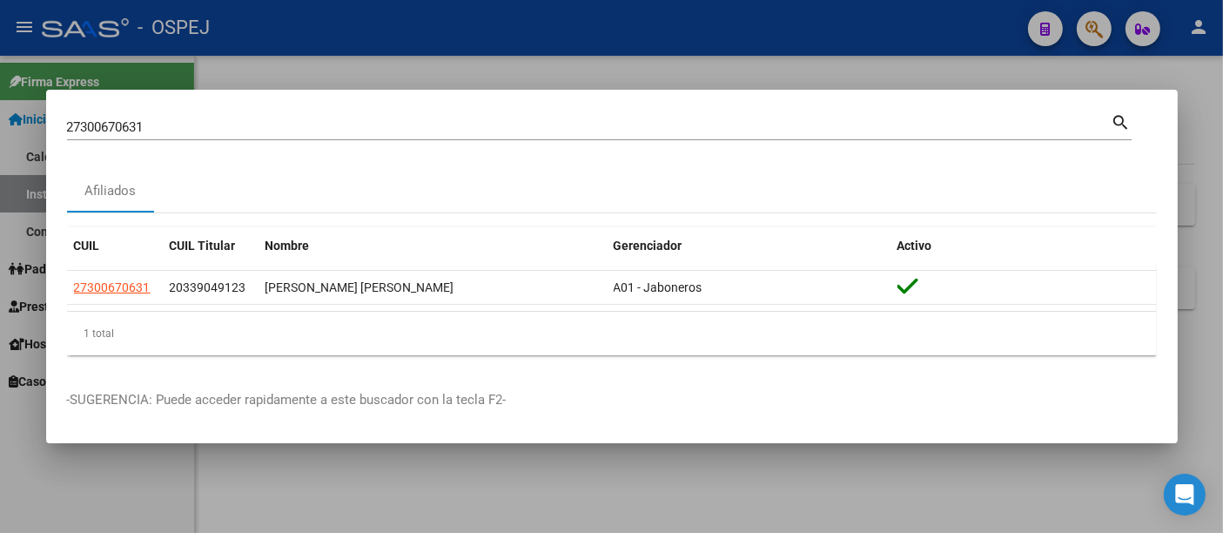
click at [308, 141] on div "27300670631 Buscar (apellido, dni, cuil, [PERSON_NAME], cuit, obra social) sear…" at bounding box center [599, 134] width 1065 height 46
click at [306, 126] on input "27300670631" at bounding box center [589, 127] width 1045 height 16
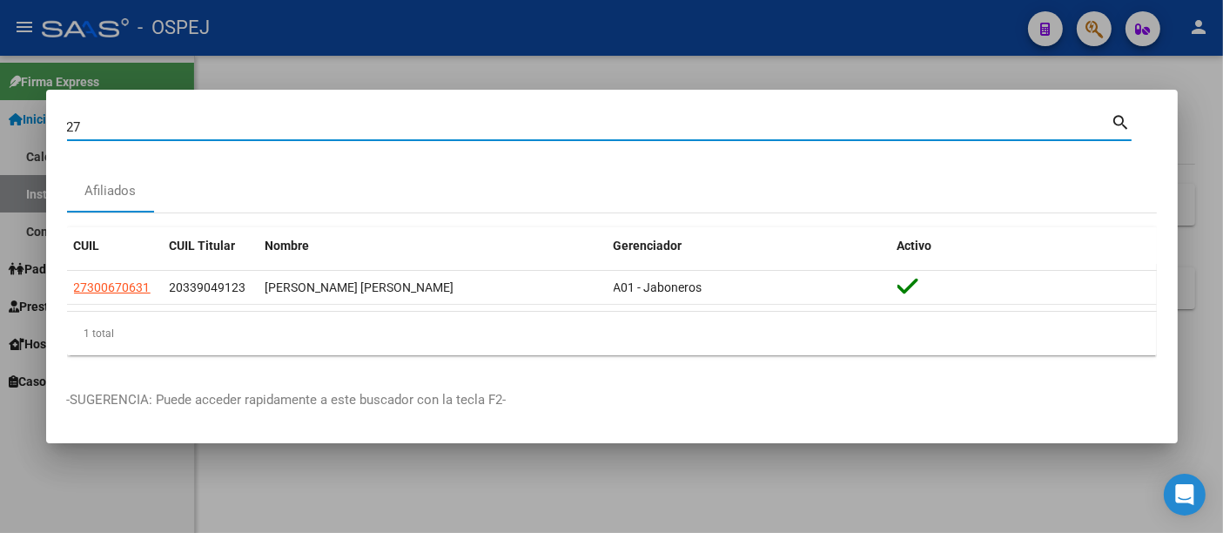
type input "2"
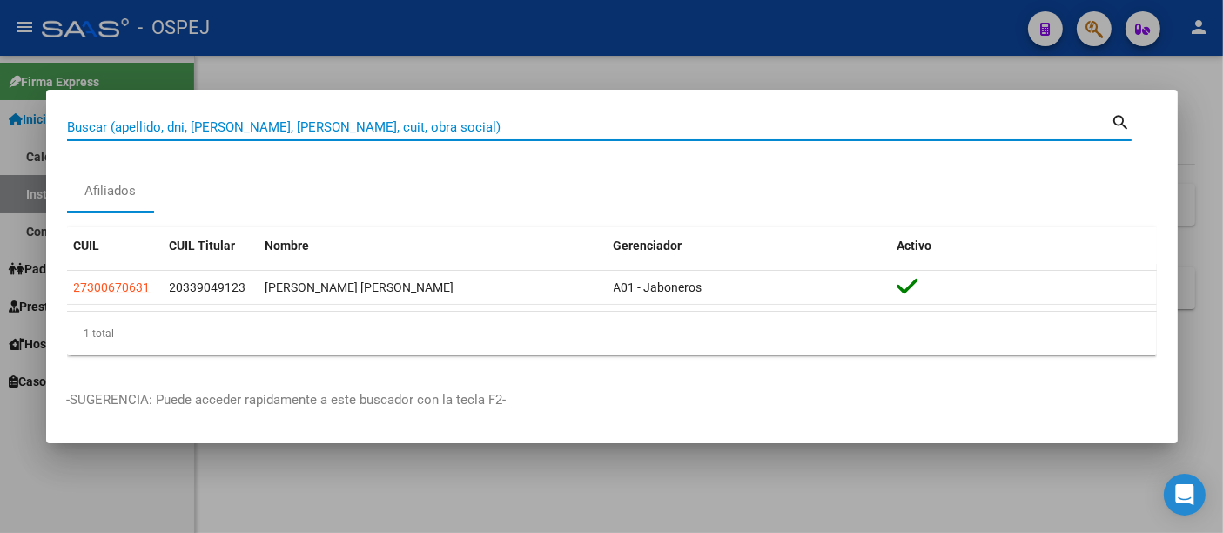
paste input "22349367"
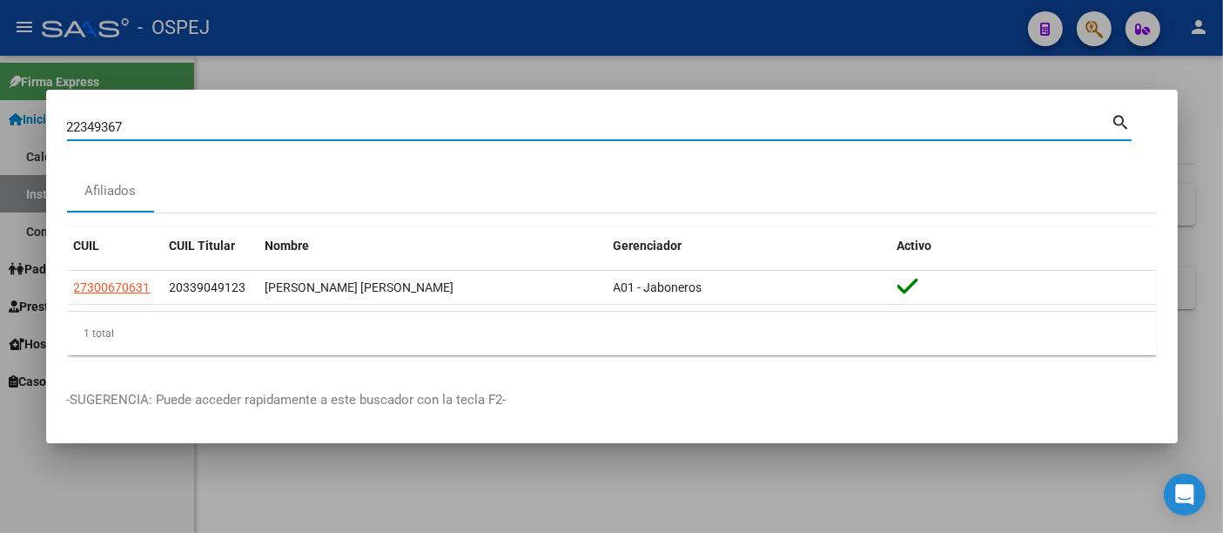
type input "22349367"
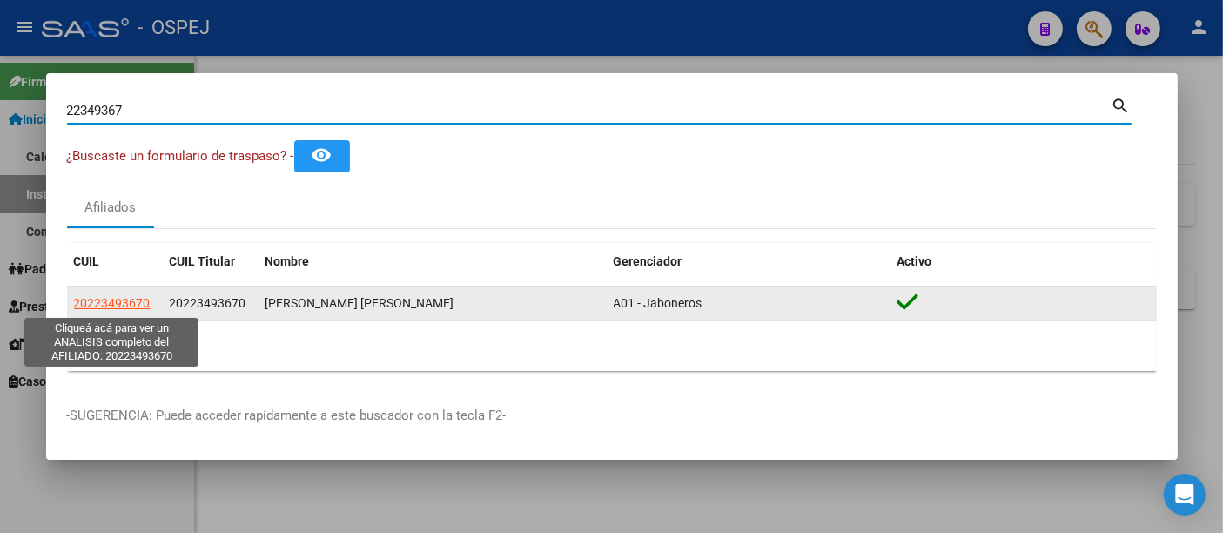
click at [113, 306] on span "20223493670" at bounding box center [112, 303] width 77 height 14
type textarea "20223493670"
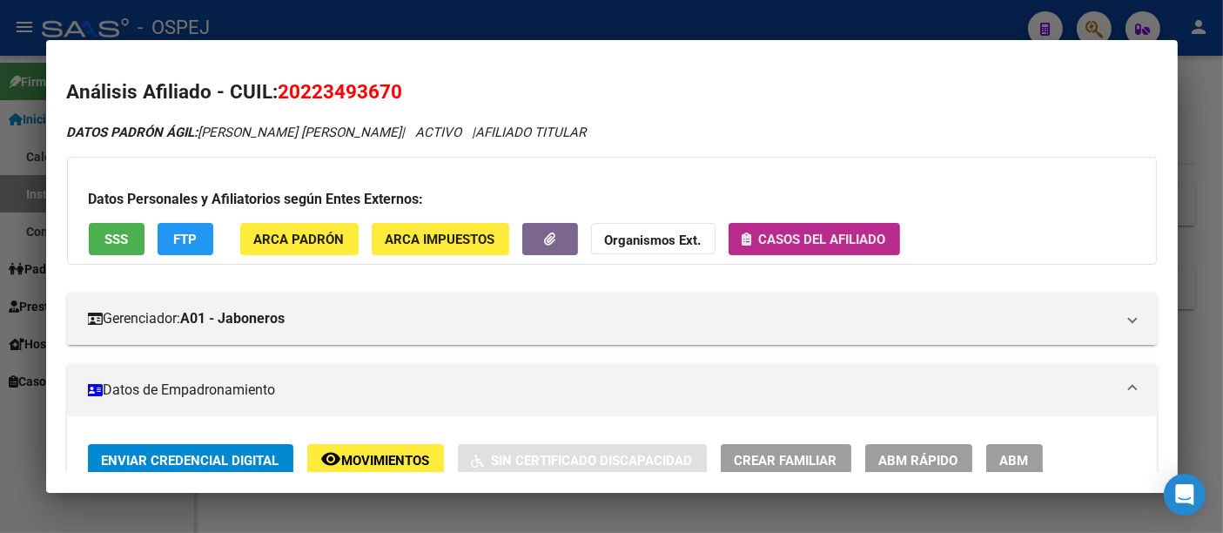
click at [830, 236] on span "Casos del afiliado" at bounding box center [822, 240] width 127 height 16
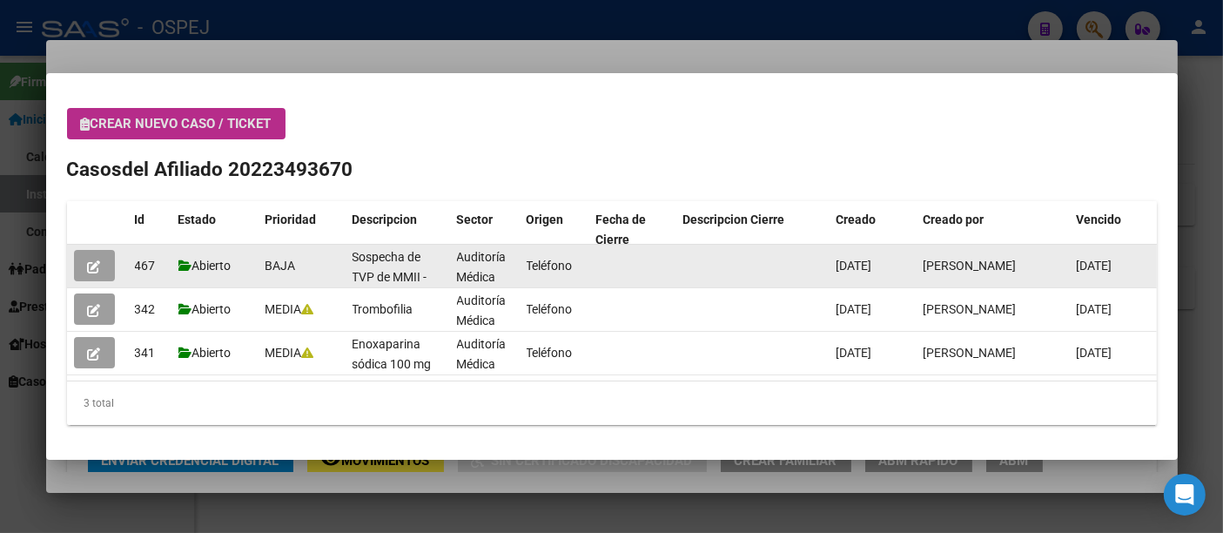
click at [90, 261] on icon "button" at bounding box center [94, 266] width 13 height 13
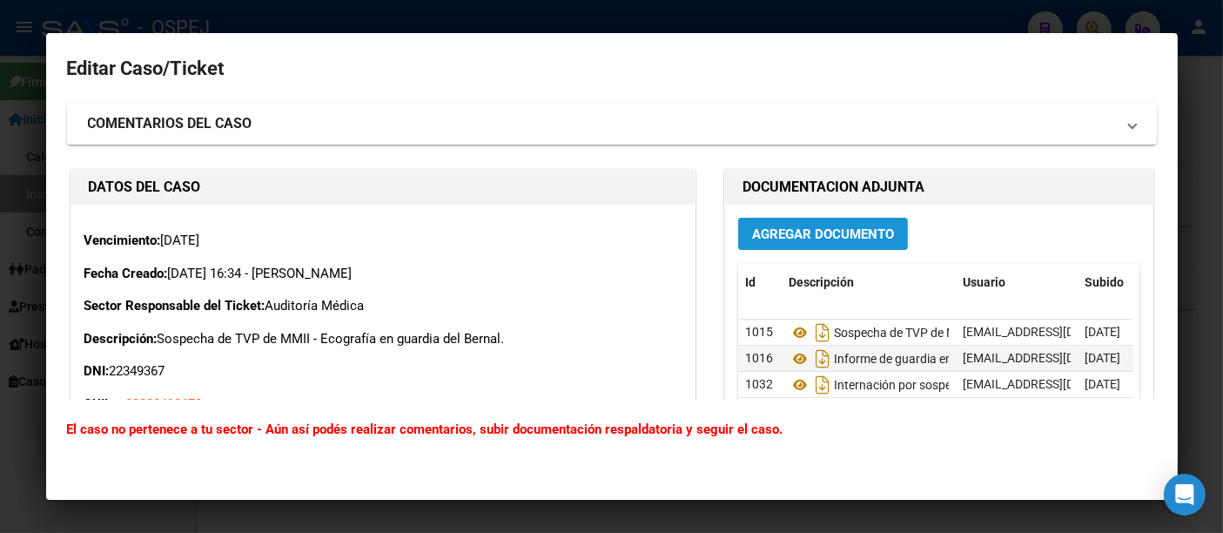
click at [768, 228] on span "Agregar Documento" at bounding box center [823, 234] width 142 height 16
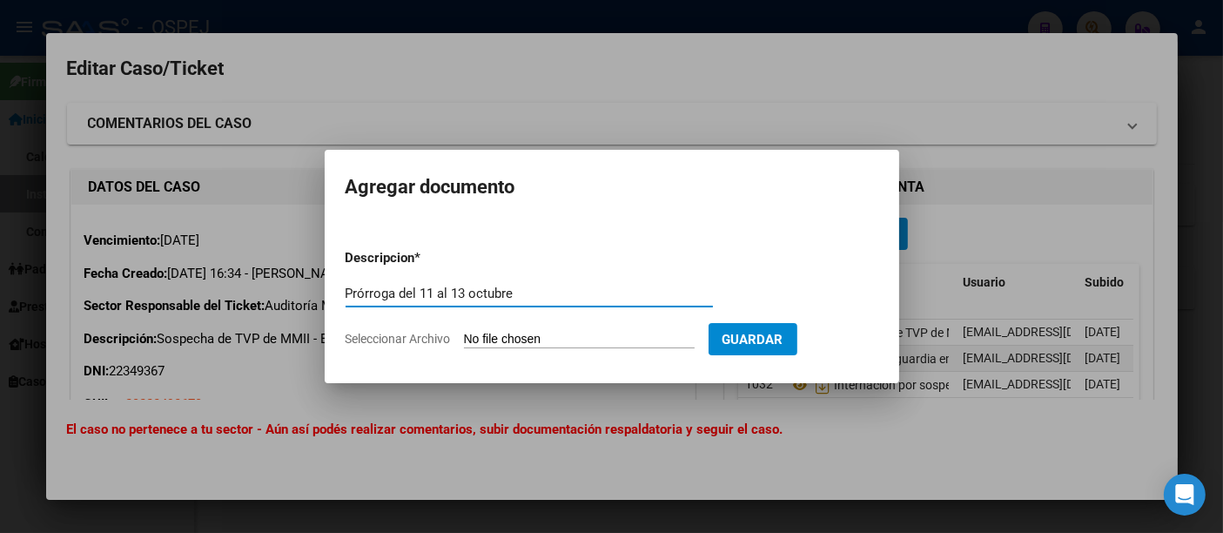
type input "Prórroga del 11 al 13 octubre"
click at [477, 344] on input "Seleccionar Archivo" at bounding box center [579, 340] width 231 height 17
type input "C:\fakepath\Prórr. [PERSON_NAME] 11 al 13.pdf"
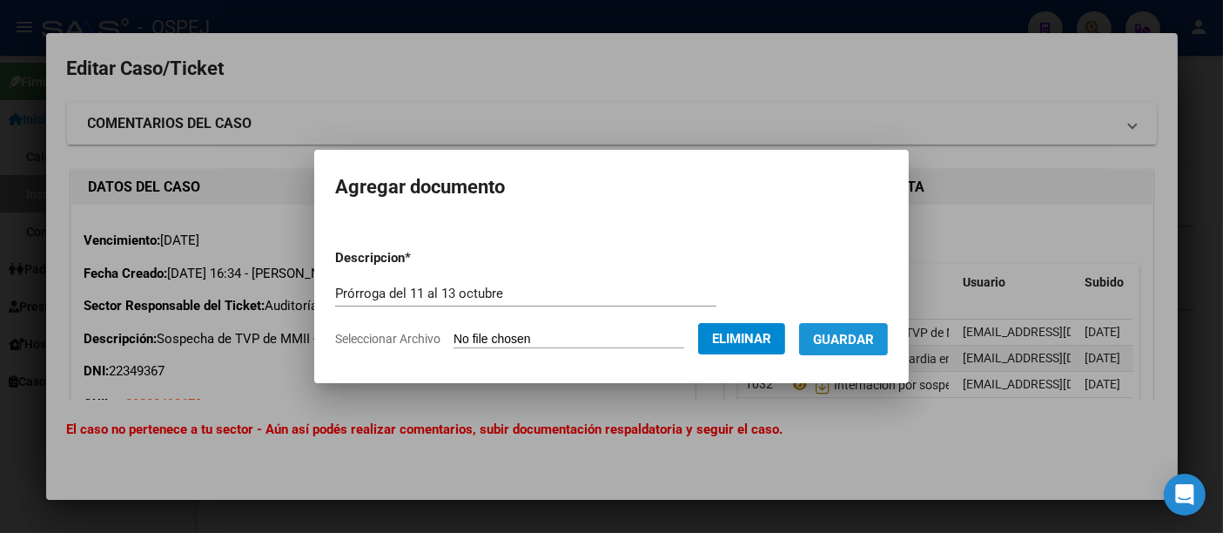
click at [870, 339] on span "Guardar" at bounding box center [843, 340] width 61 height 16
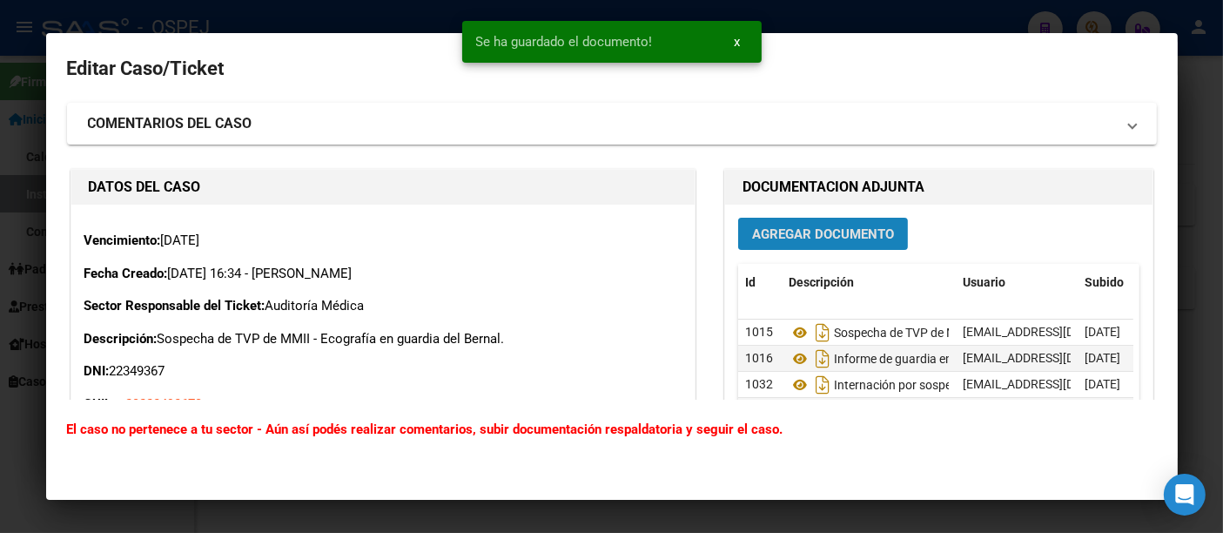
click at [818, 231] on span "Agregar Documento" at bounding box center [823, 234] width 142 height 16
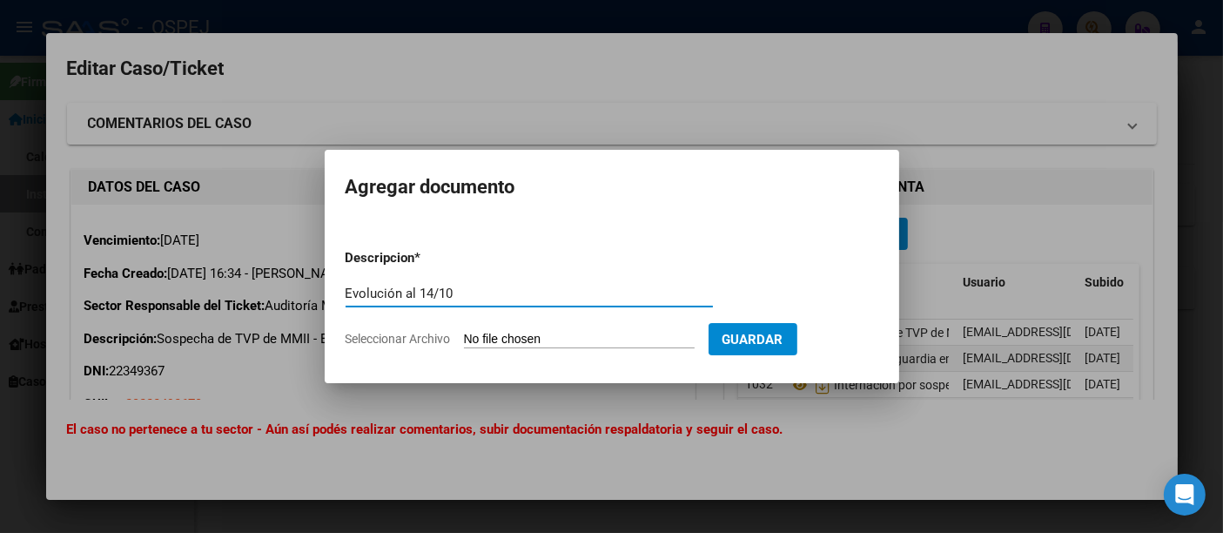
type input "Evolución al 14/10"
click at [589, 341] on input "Seleccionar Archivo" at bounding box center [579, 340] width 231 height 17
type input "C:\fakepath\Evoluc. al [DATE].pdf"
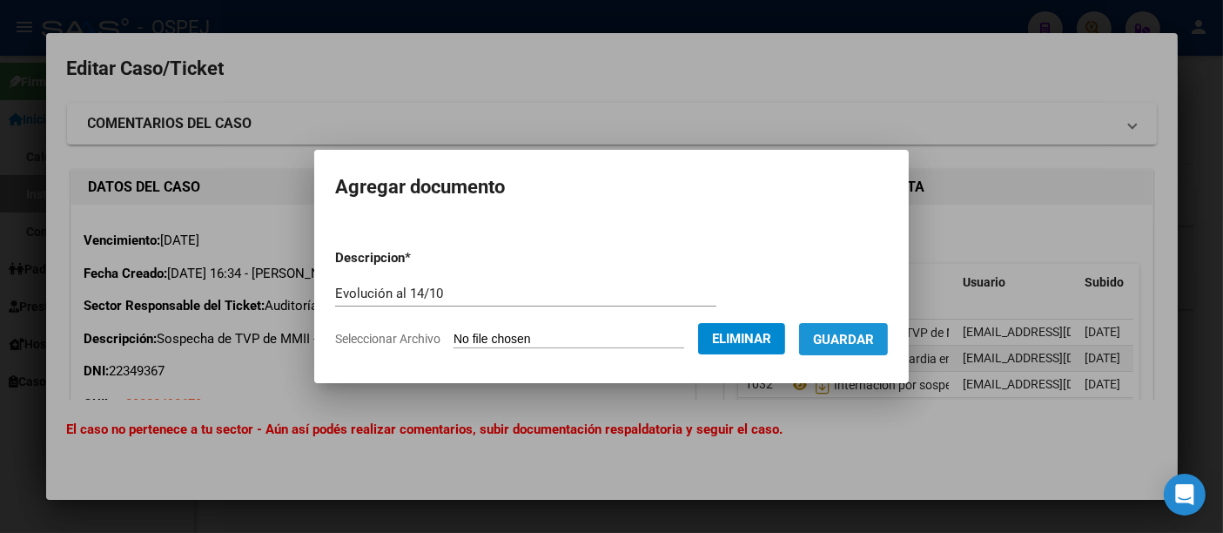
click at [865, 338] on span "Guardar" at bounding box center [843, 340] width 61 height 16
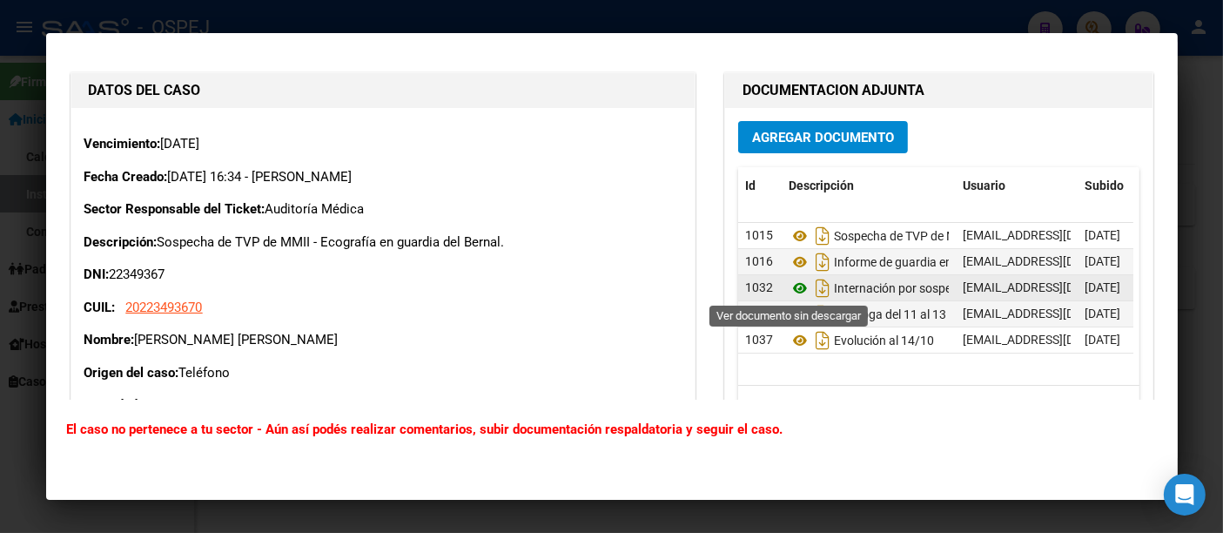
click at [789, 285] on icon at bounding box center [800, 288] width 23 height 21
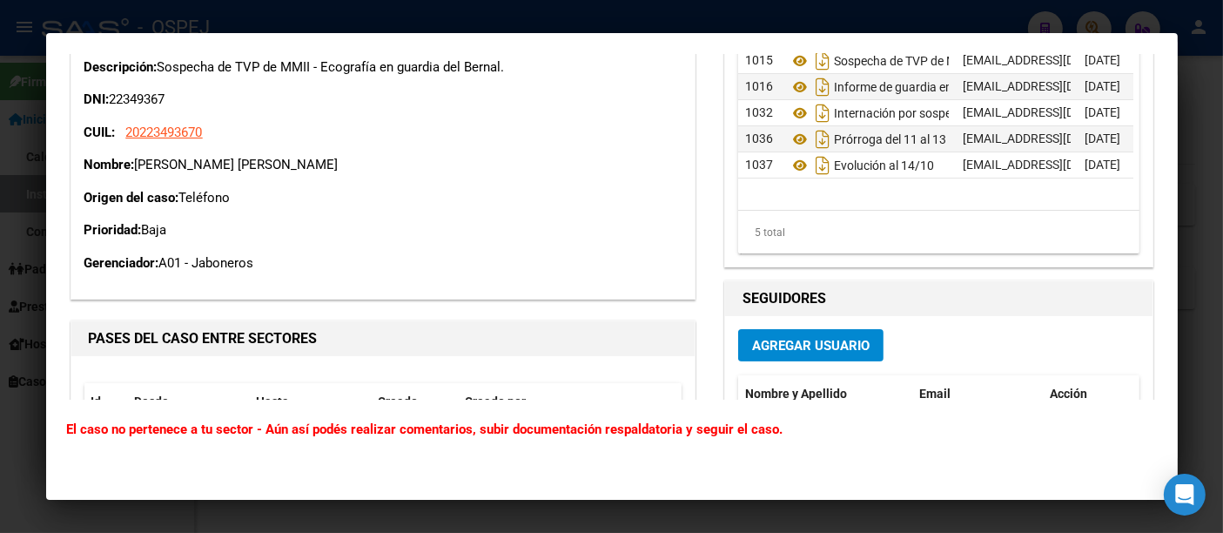
scroll to position [244, 0]
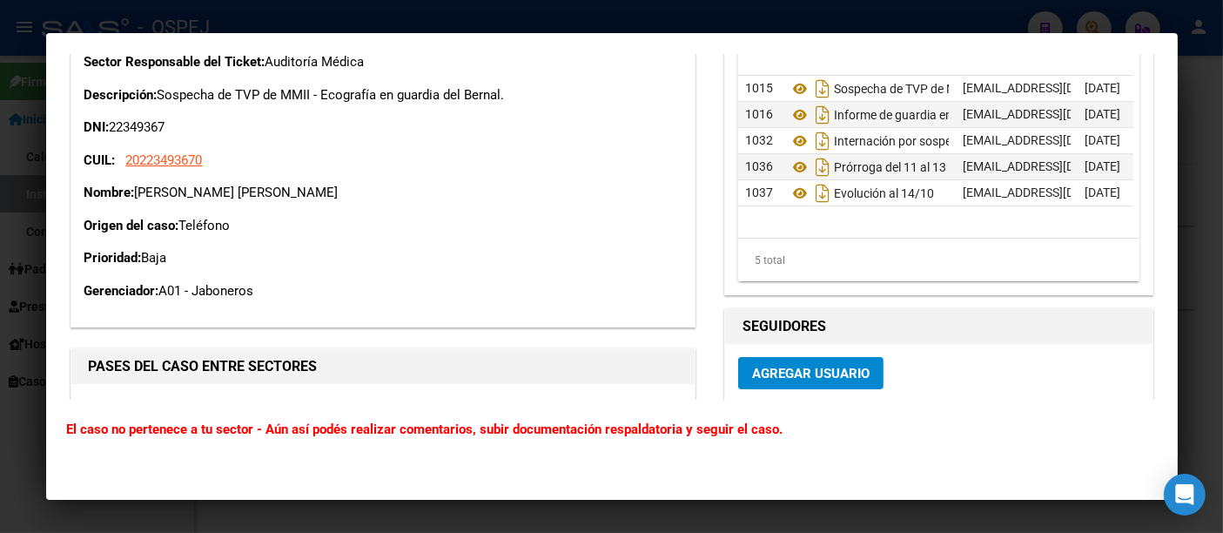
click at [619, 16] on div at bounding box center [611, 266] width 1223 height 533
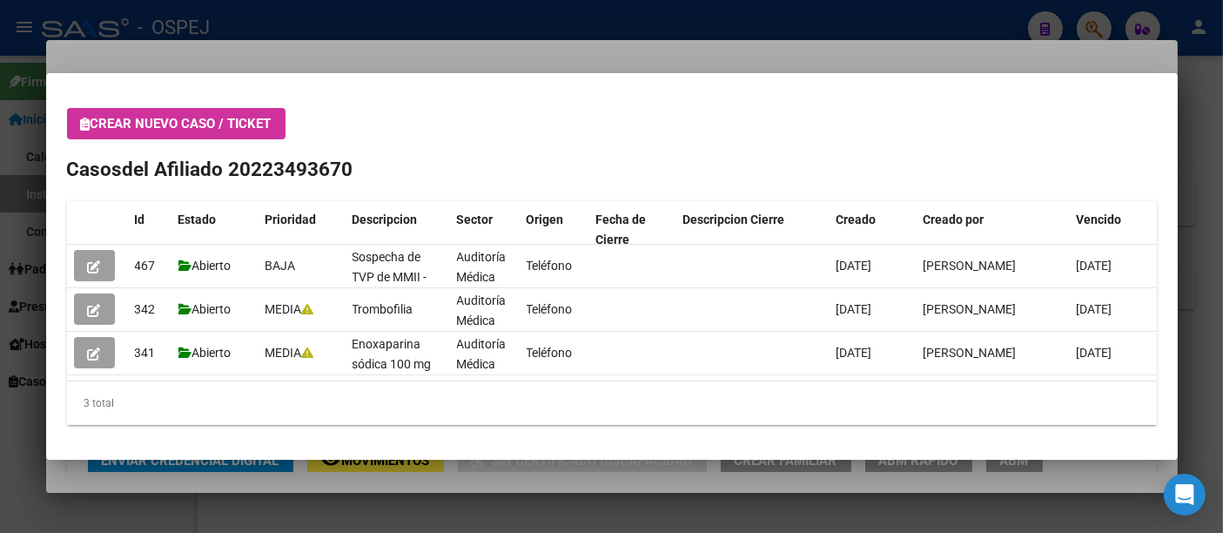
click at [358, 58] on div at bounding box center [611, 266] width 1223 height 533
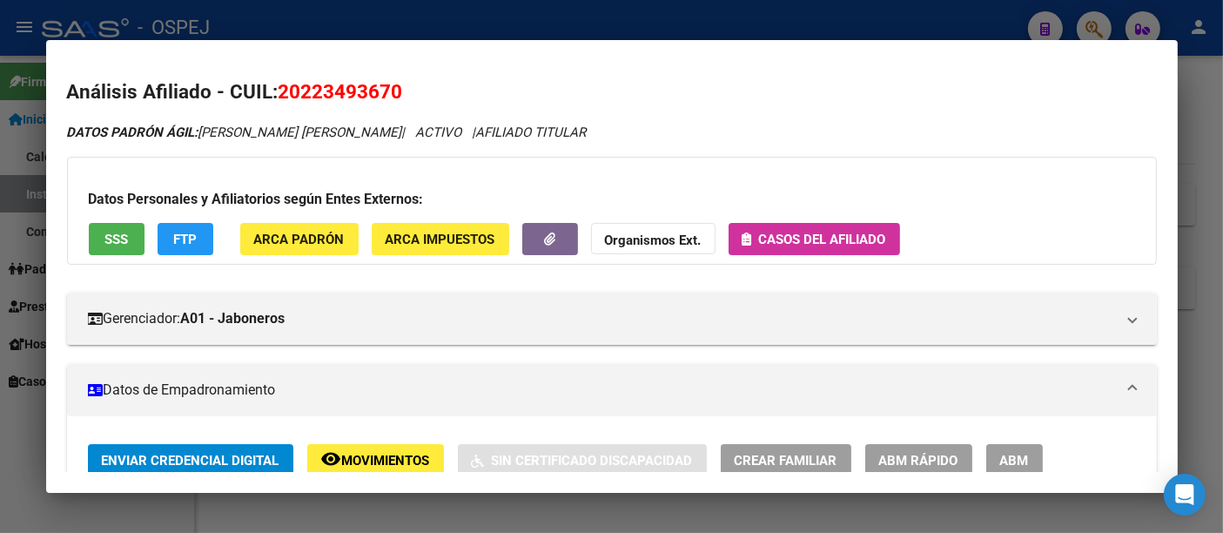
click at [374, 16] on div at bounding box center [611, 266] width 1223 height 533
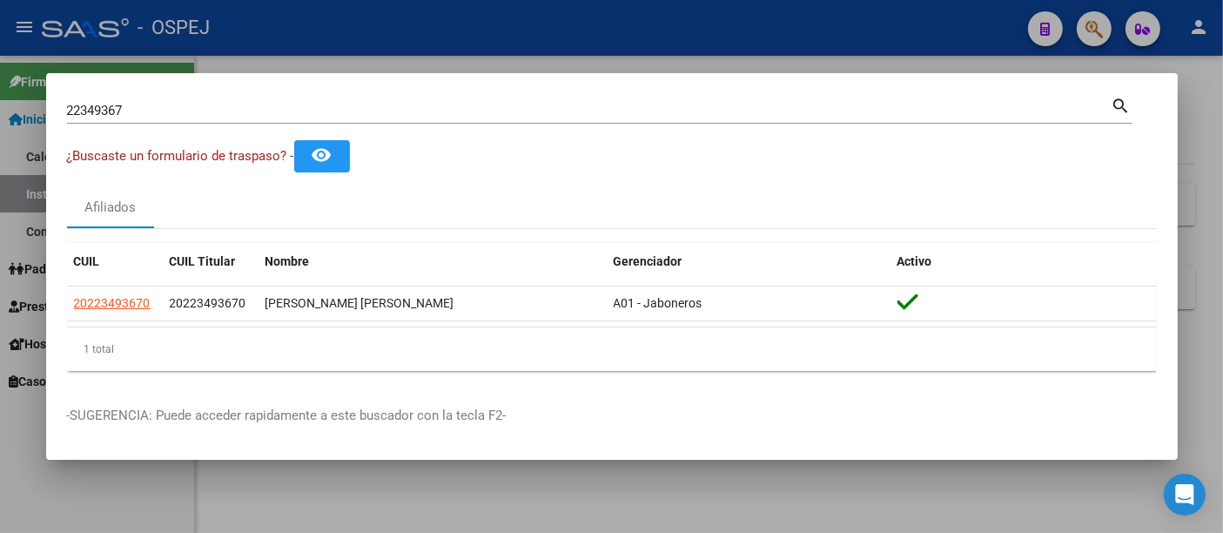
click at [278, 118] on input "22349367" at bounding box center [589, 111] width 1045 height 16
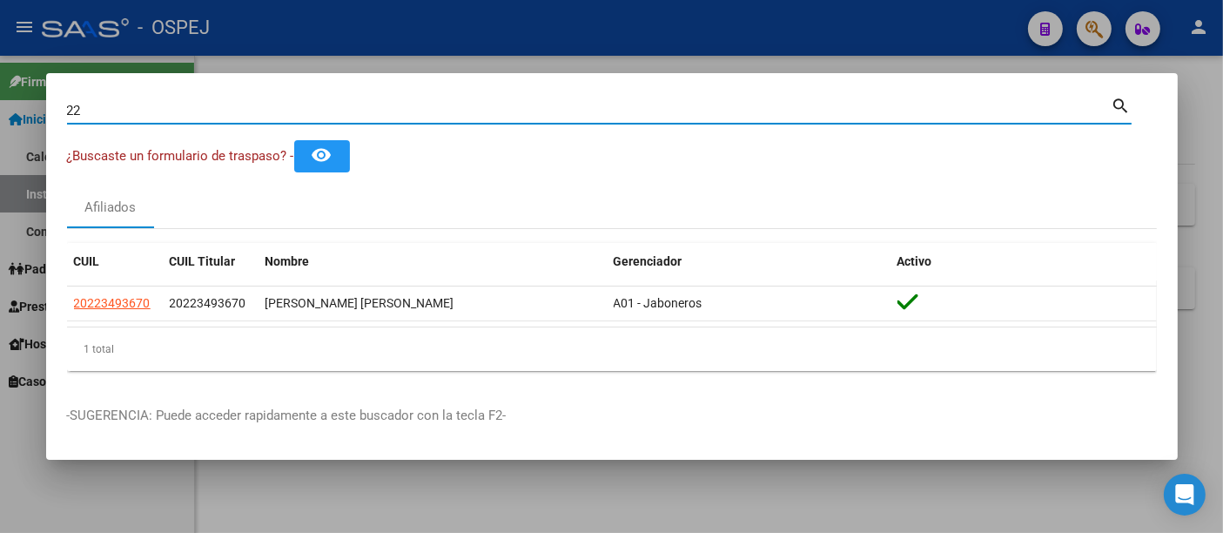
type input "2"
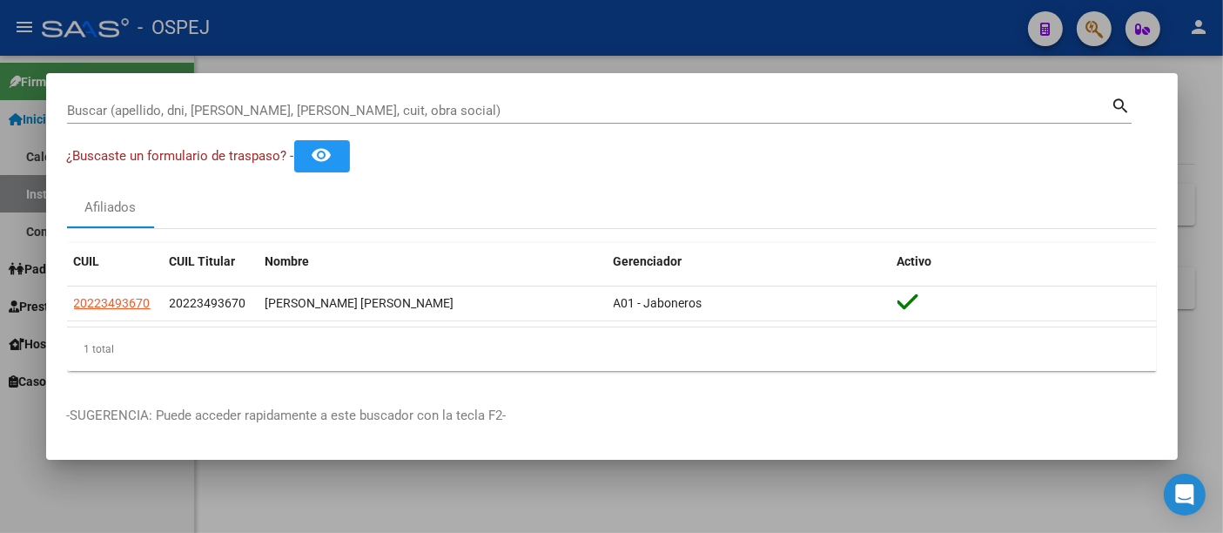
click at [369, 101] on div "Buscar (apellido, dni, [PERSON_NAME], [PERSON_NAME], cuit, obra social)" at bounding box center [589, 110] width 1045 height 26
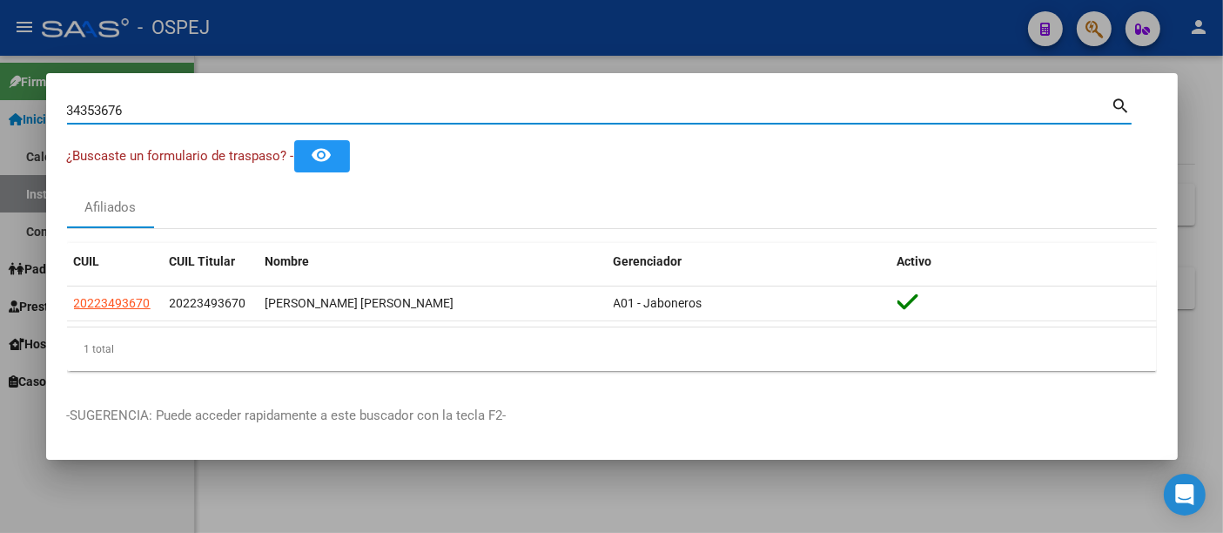
type input "34353676"
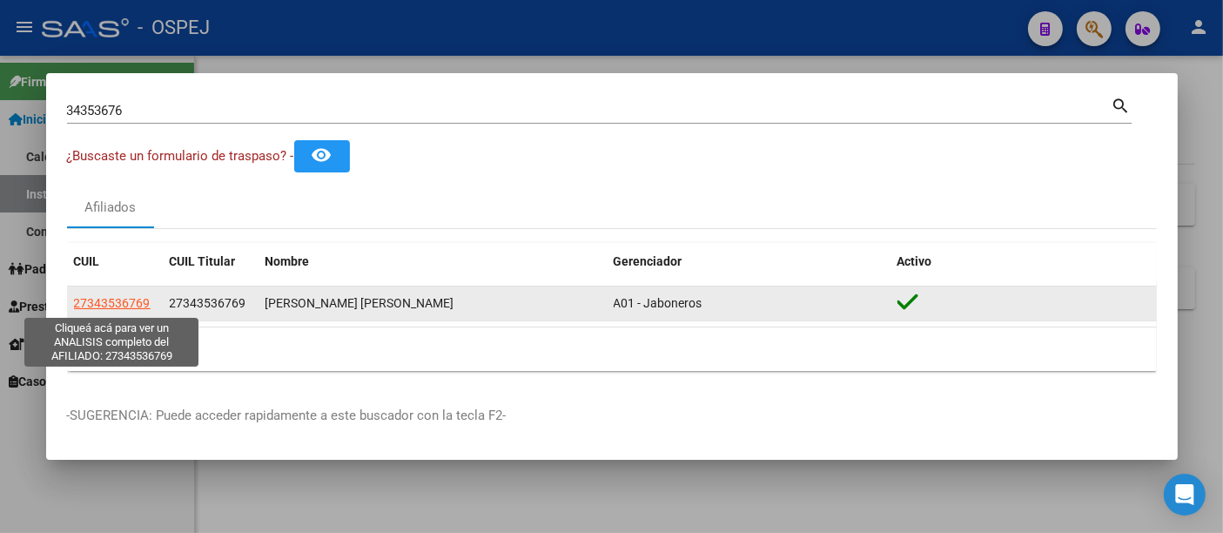
click at [115, 306] on span "27343536769" at bounding box center [112, 303] width 77 height 14
type textarea "27343536769"
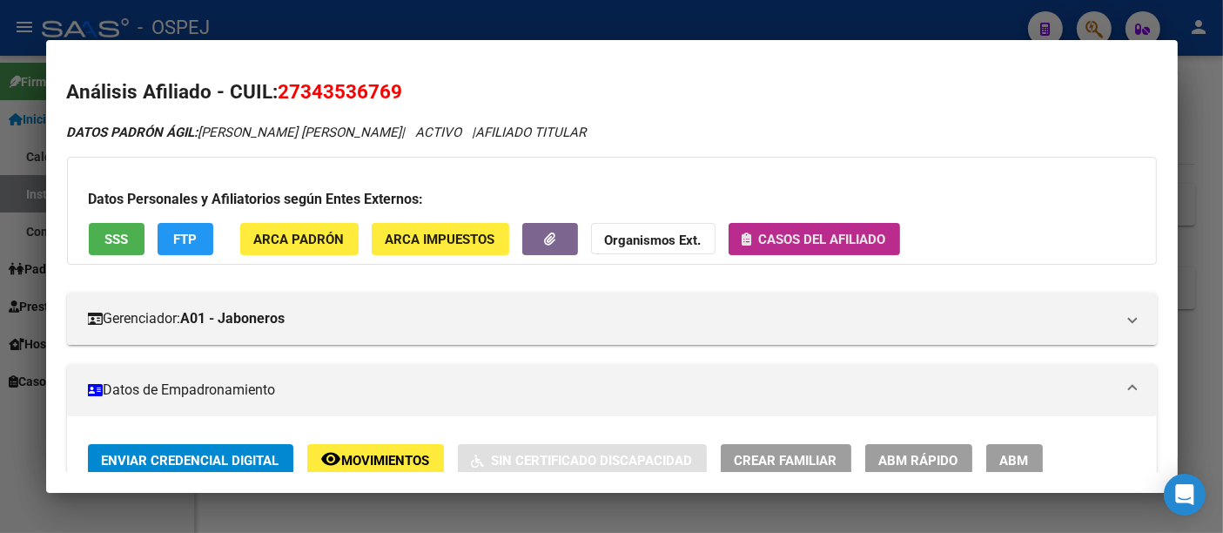
click at [808, 231] on span "Casos del afiliado" at bounding box center [814, 239] width 144 height 16
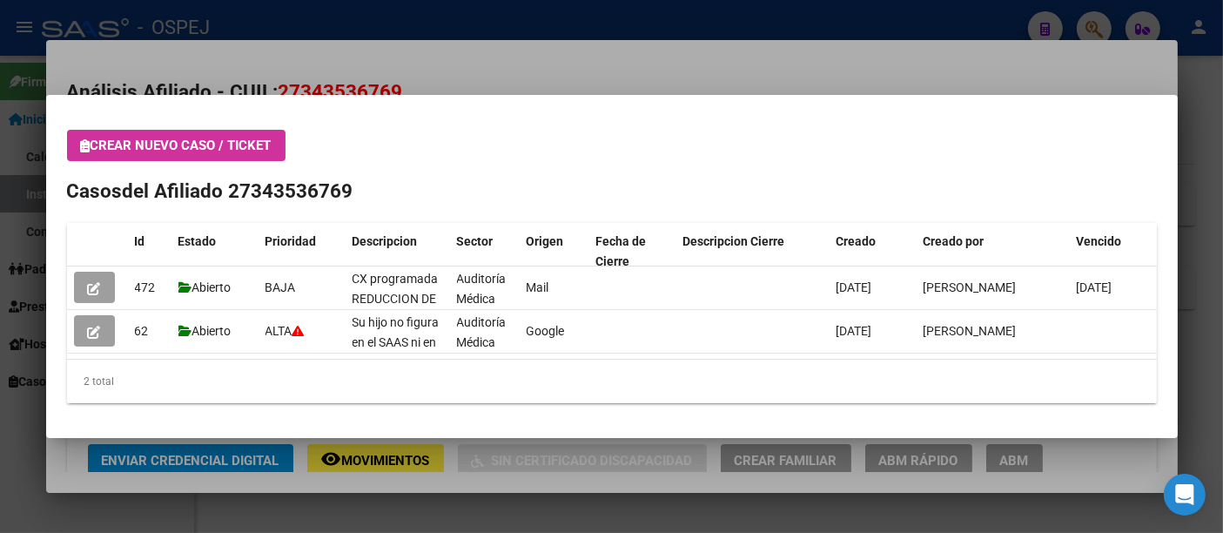
click at [429, 69] on div at bounding box center [611, 266] width 1223 height 533
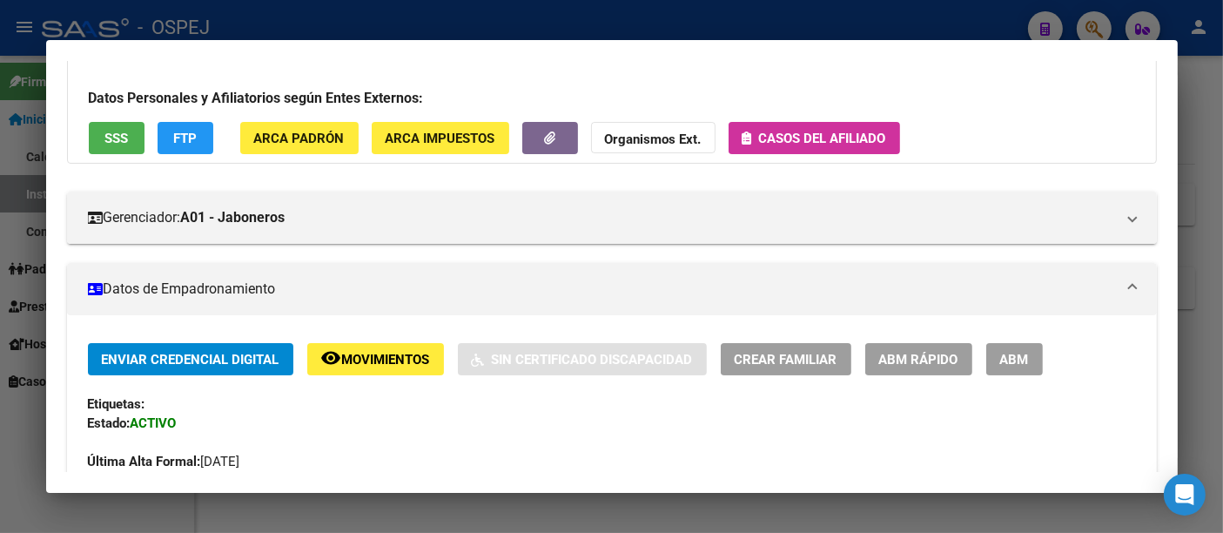
scroll to position [0, 0]
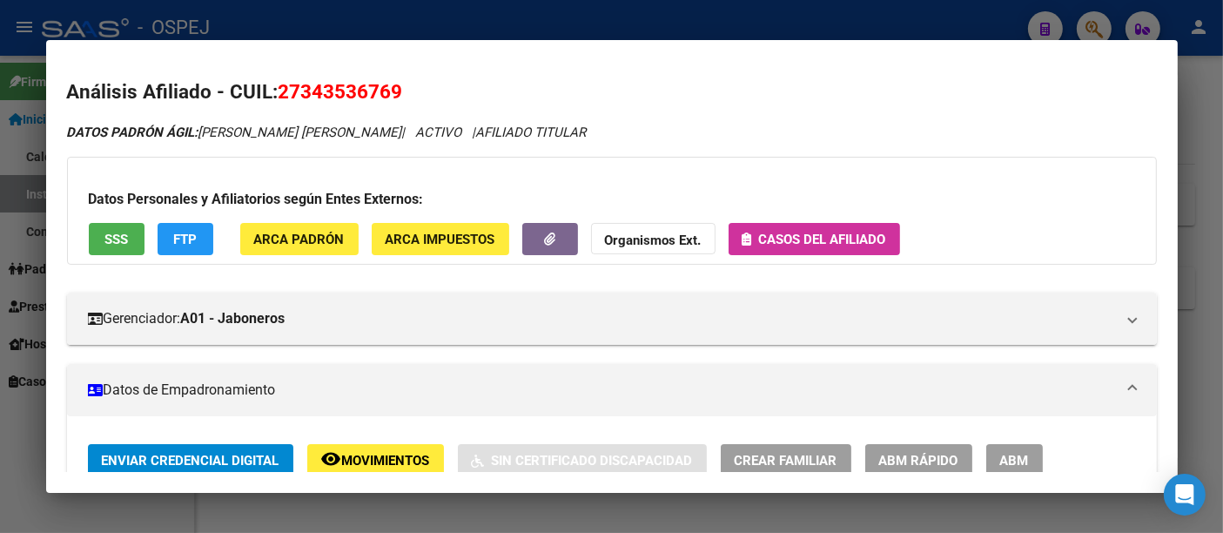
click at [507, 24] on div at bounding box center [611, 266] width 1223 height 533
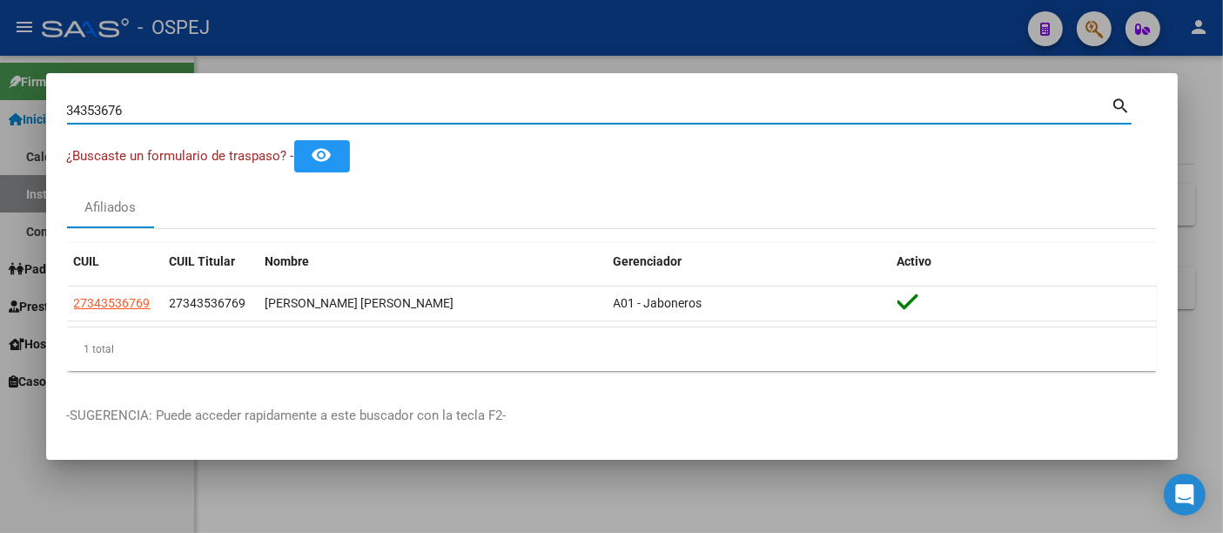
click at [168, 109] on input "34353676" at bounding box center [589, 111] width 1045 height 16
type input "3"
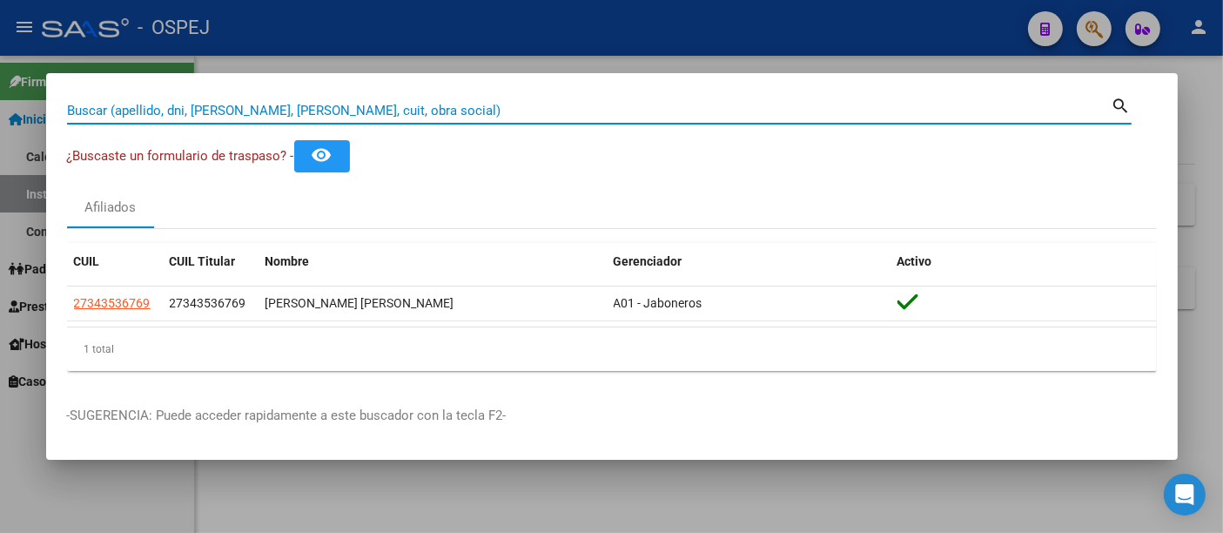
paste input "20337028986"
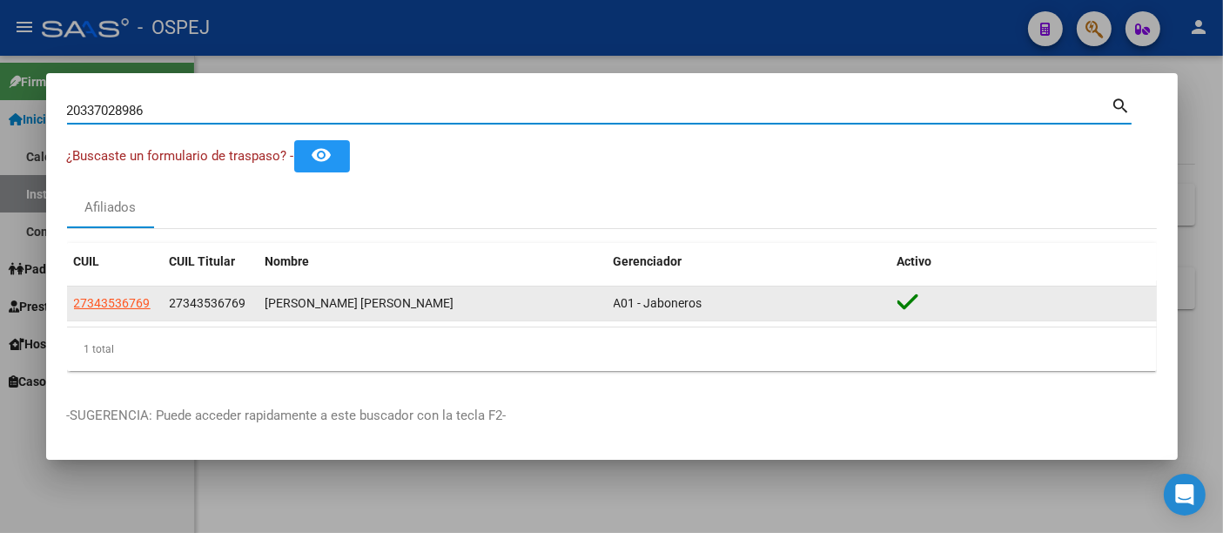
type input "20337028986"
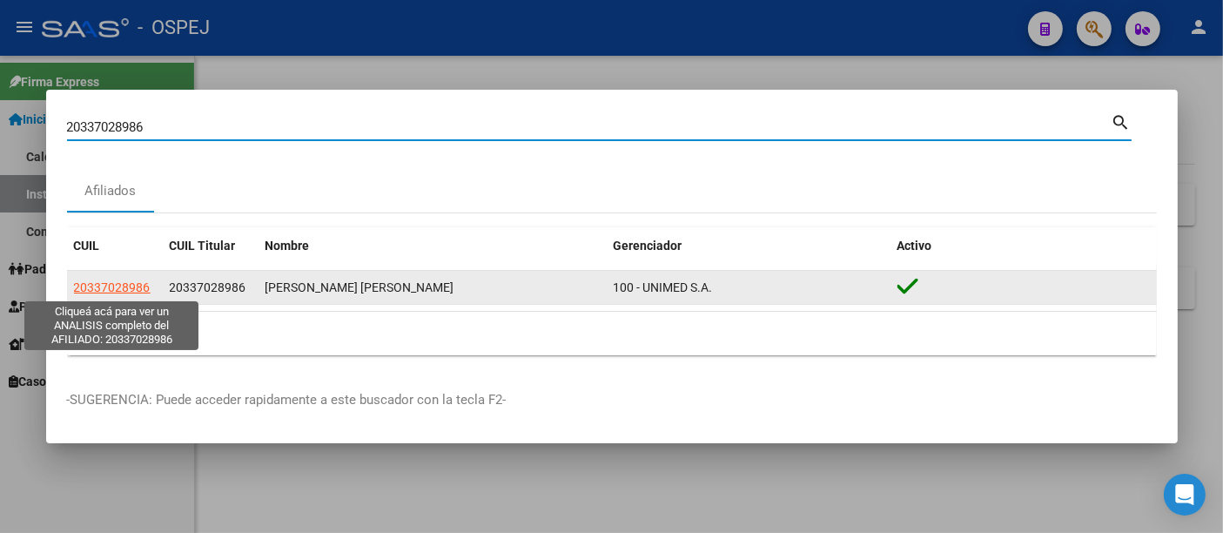
click at [124, 288] on span "20337028986" at bounding box center [112, 287] width 77 height 14
type textarea "20337028986"
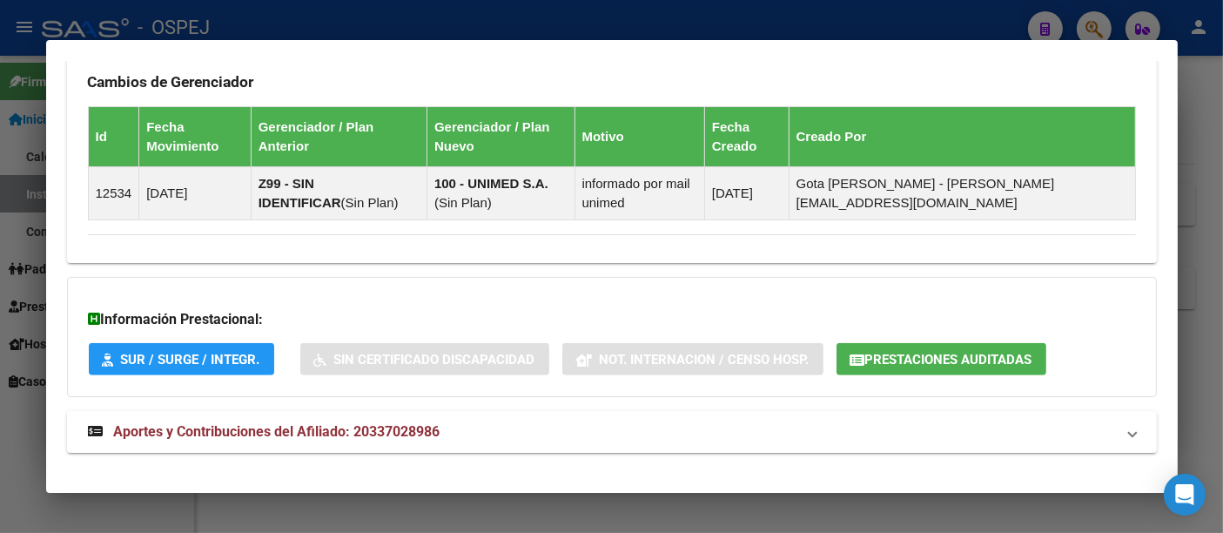
scroll to position [1216, 0]
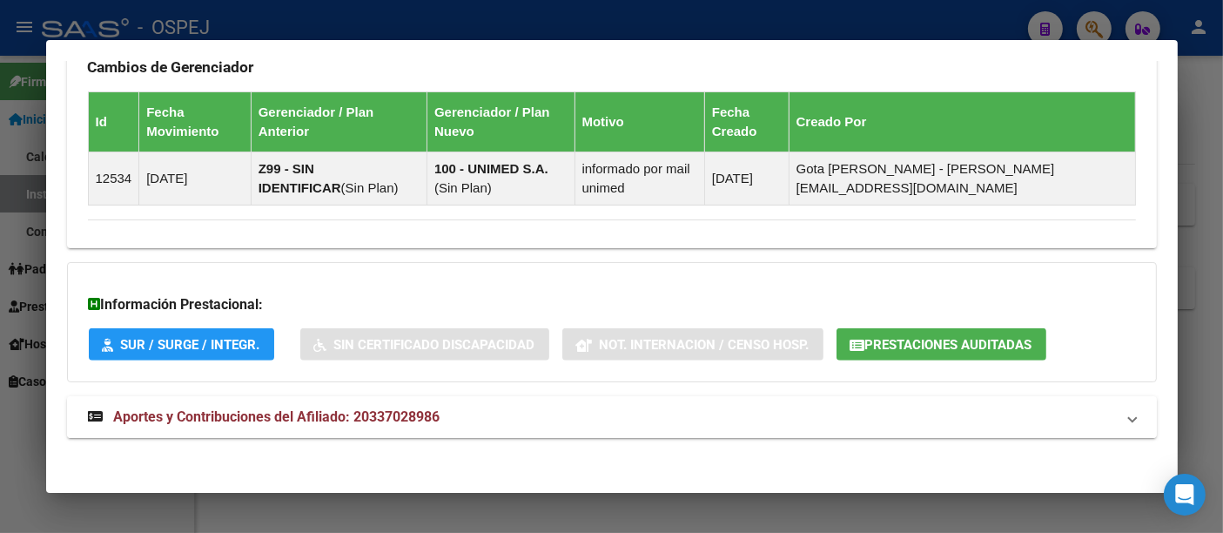
click at [390, 409] on span "Aportes y Contribuciones del Afiliado: 20337028986" at bounding box center [277, 416] width 326 height 17
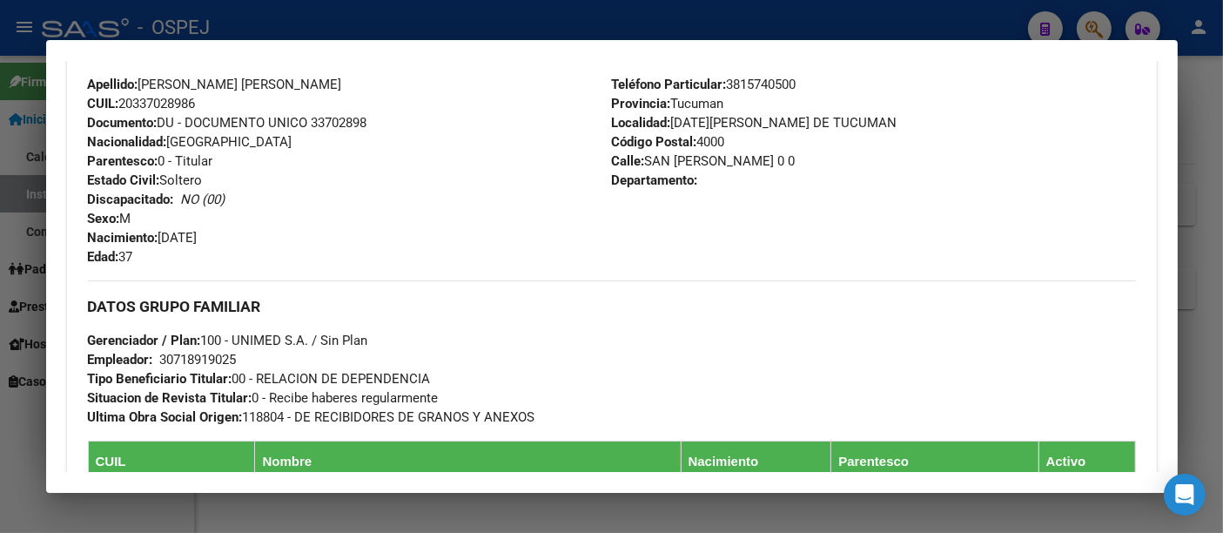
scroll to position [0, 0]
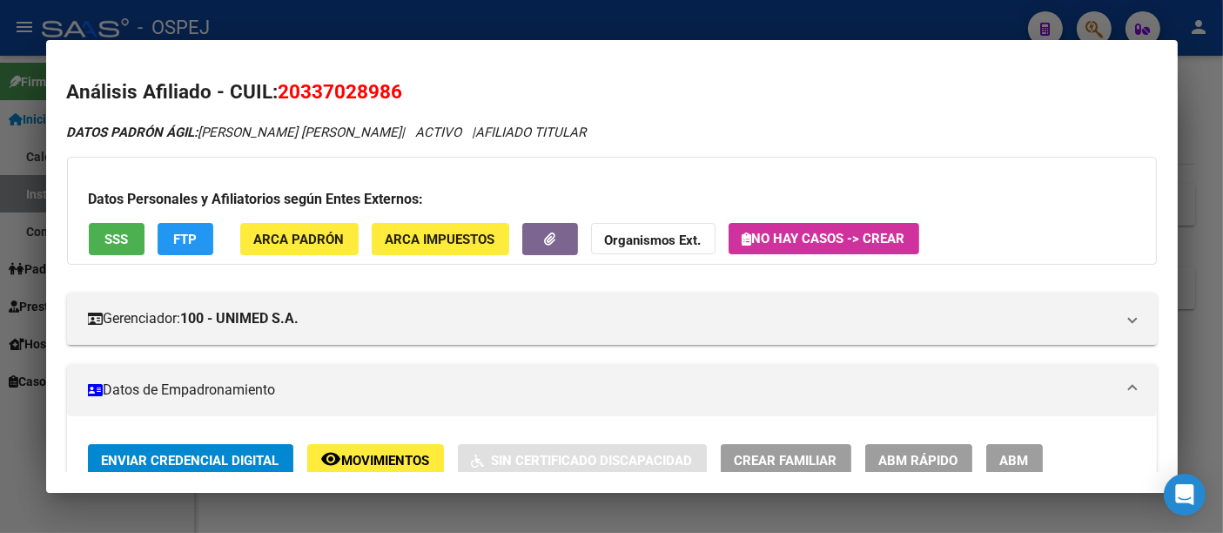
click at [474, 26] on div at bounding box center [611, 266] width 1223 height 533
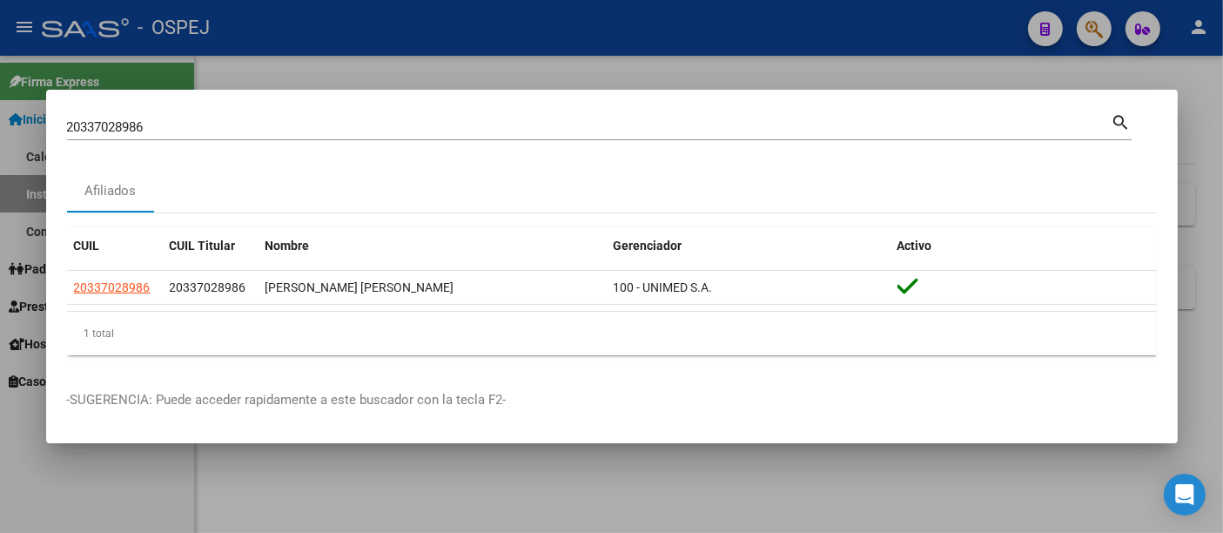
click at [243, 135] on input "20337028986" at bounding box center [589, 127] width 1045 height 16
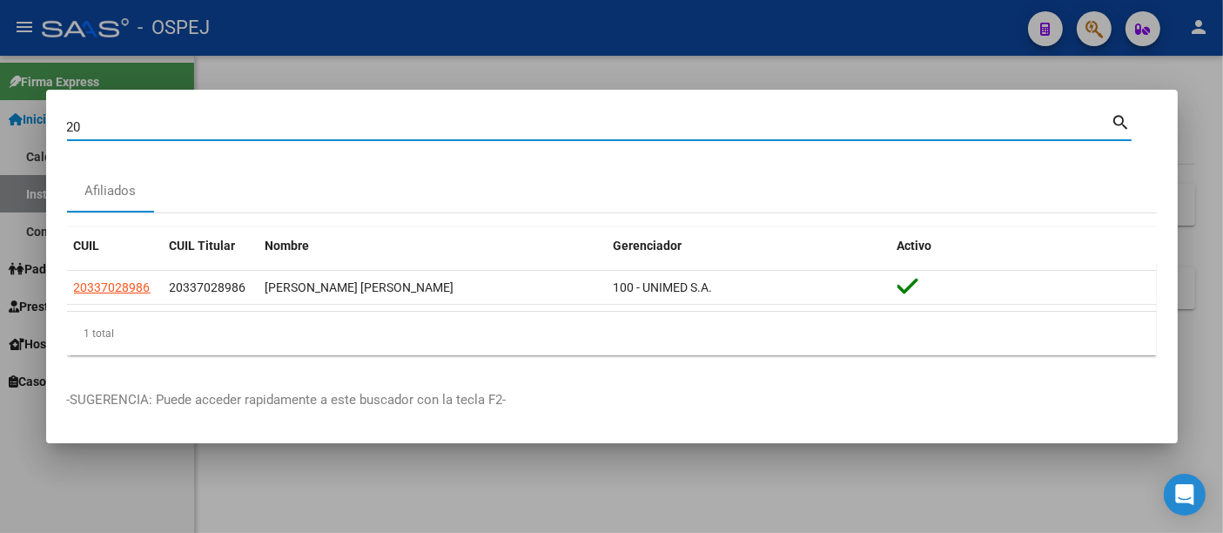
type input "2"
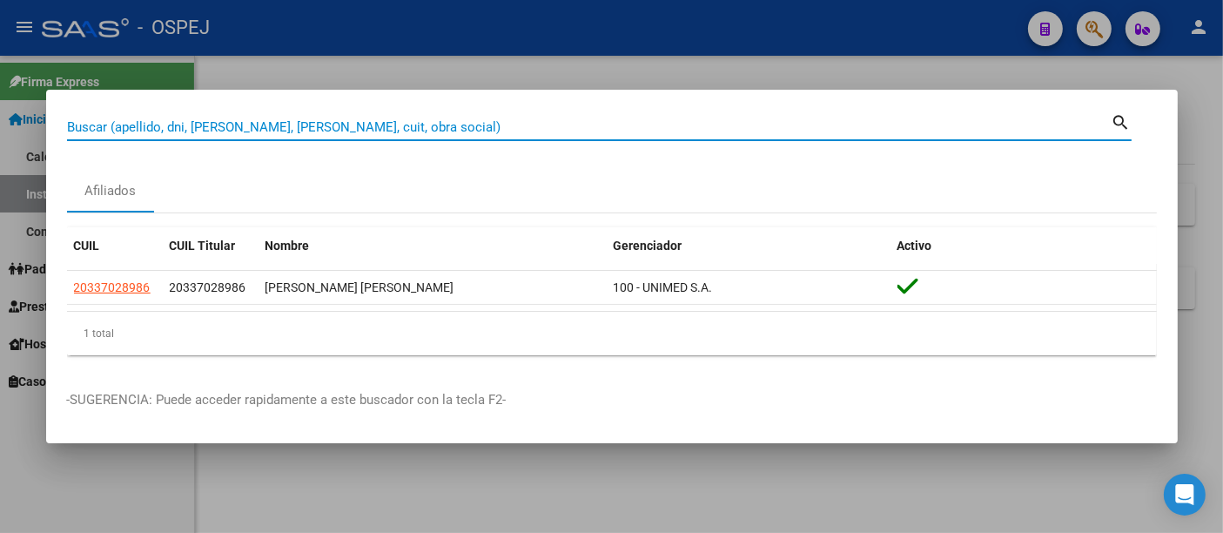
paste input "27-43859505-3"
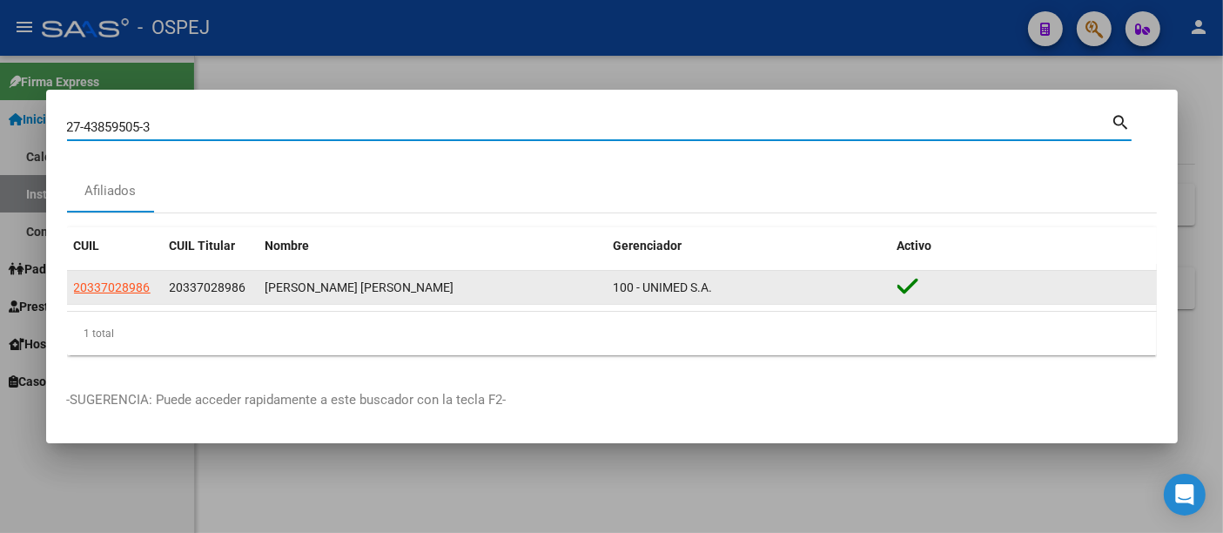
type input "27438595053"
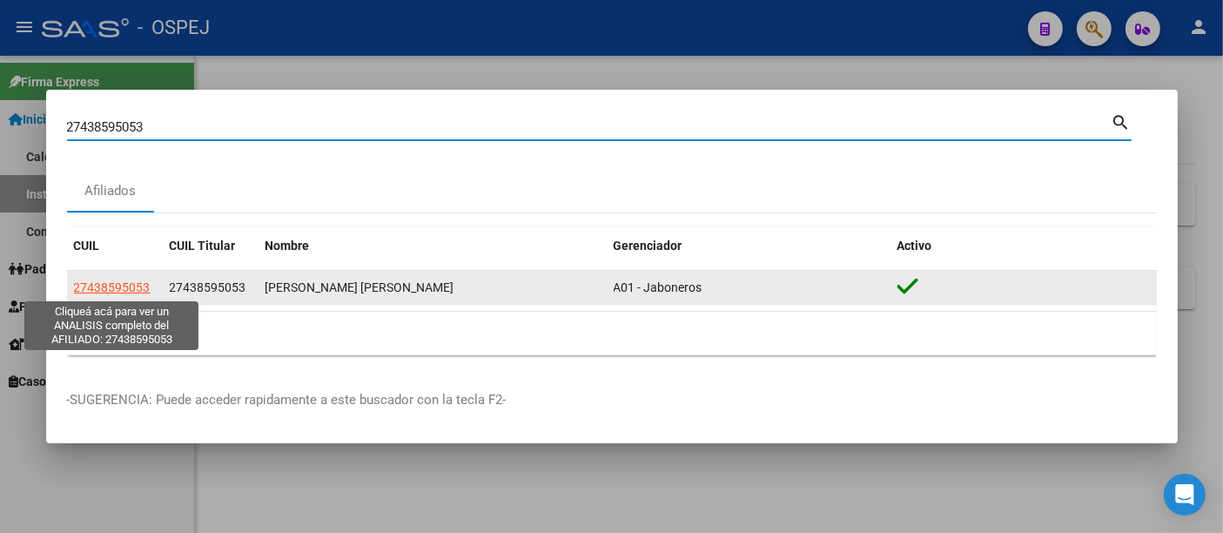
click at [114, 283] on span "27438595053" at bounding box center [112, 287] width 77 height 14
type textarea "27438595053"
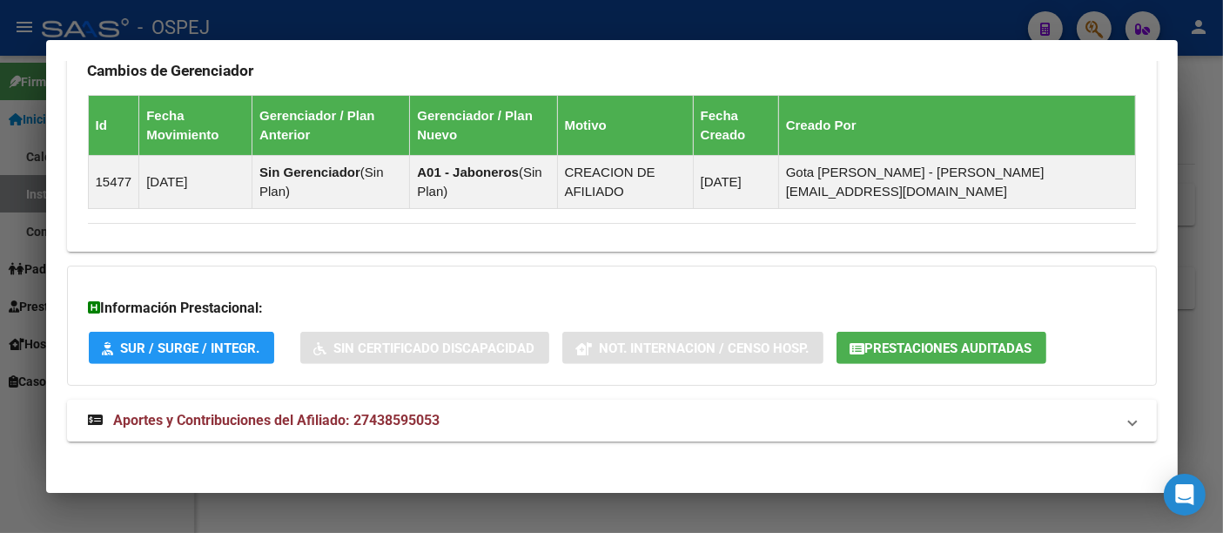
scroll to position [1002, 0]
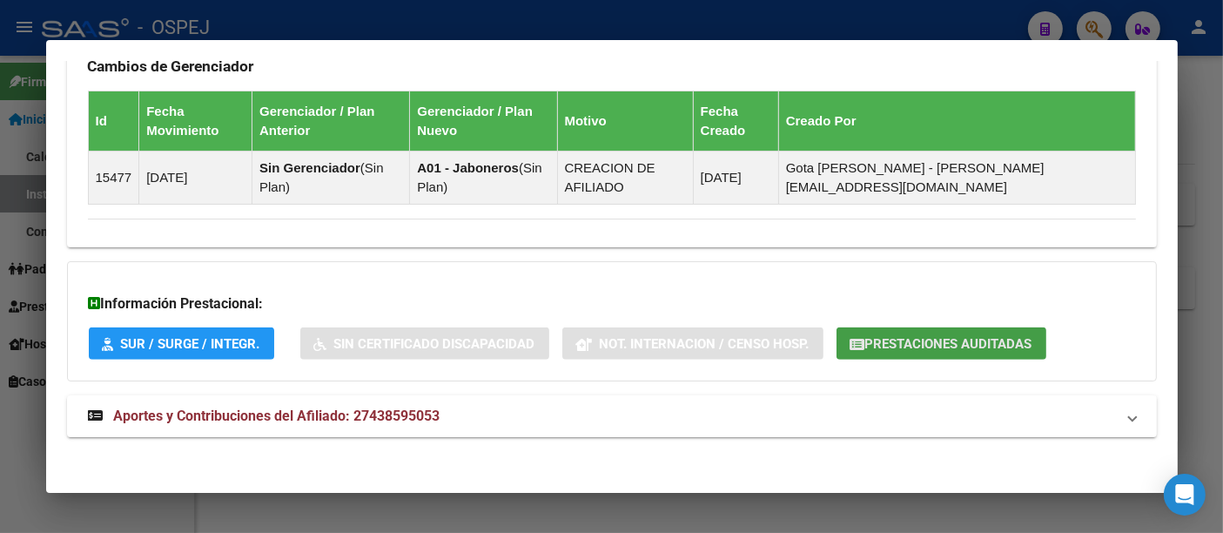
click at [907, 337] on span "Prestaciones Auditadas" at bounding box center [948, 344] width 167 height 16
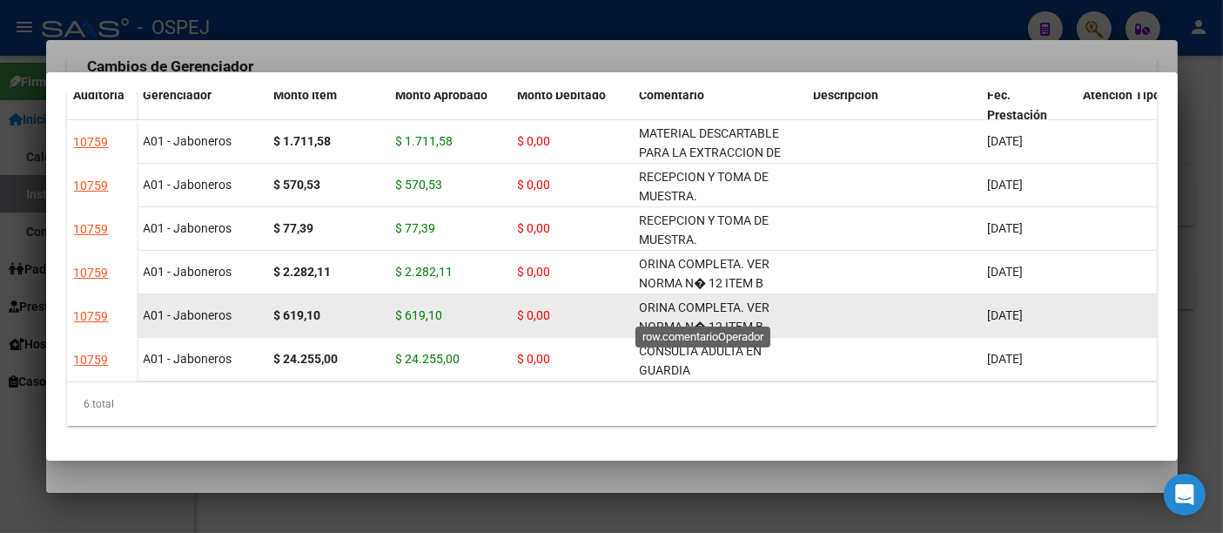
scroll to position [0, 0]
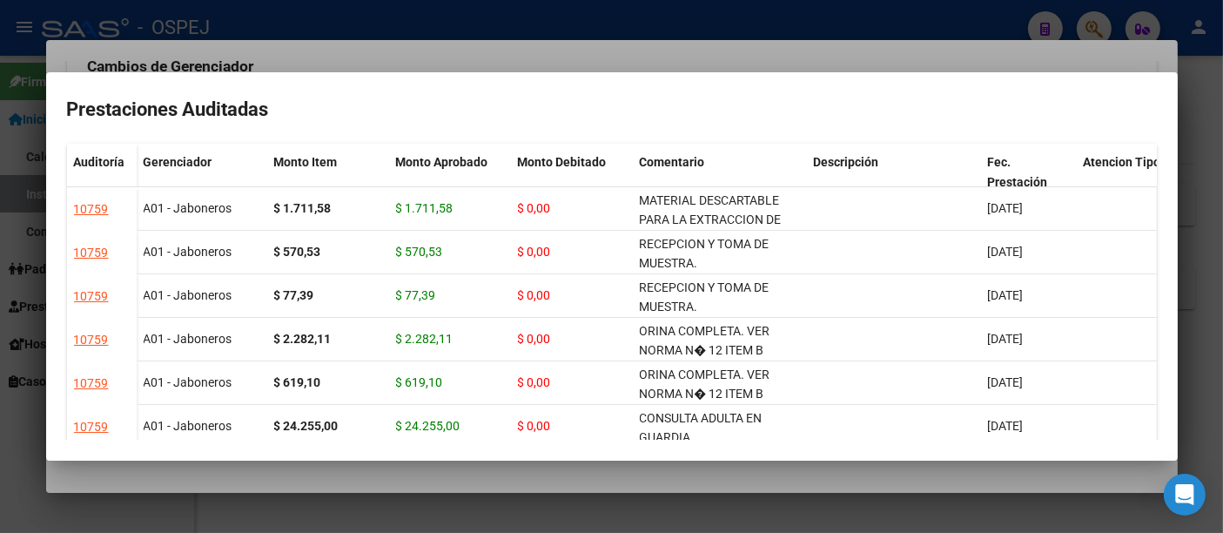
click at [702, 22] on div at bounding box center [611, 266] width 1223 height 533
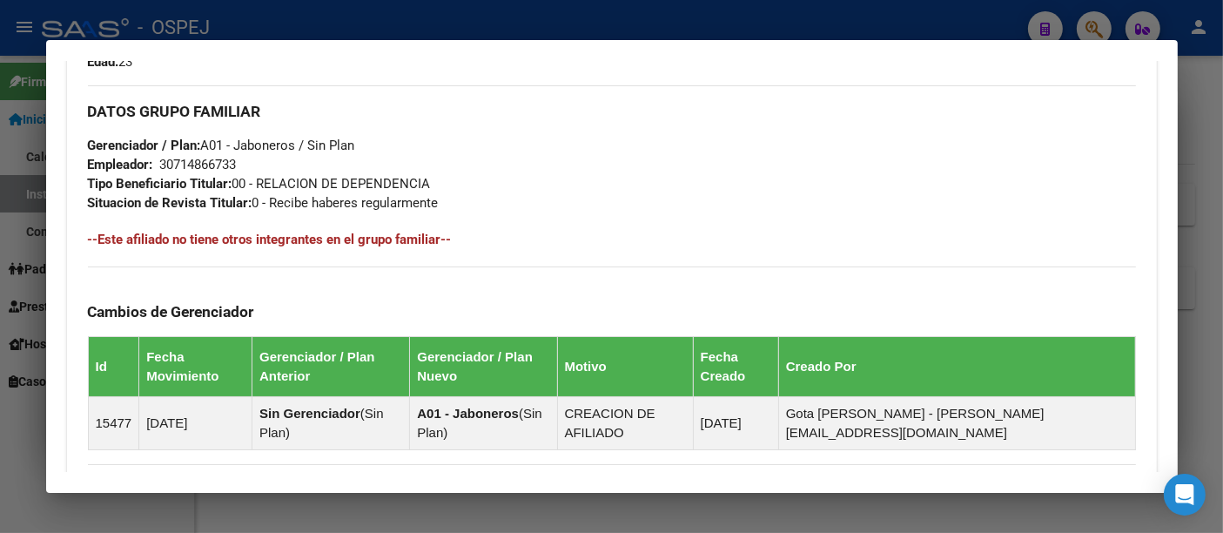
scroll to position [519, 0]
